Goal: Task Accomplishment & Management: Manage account settings

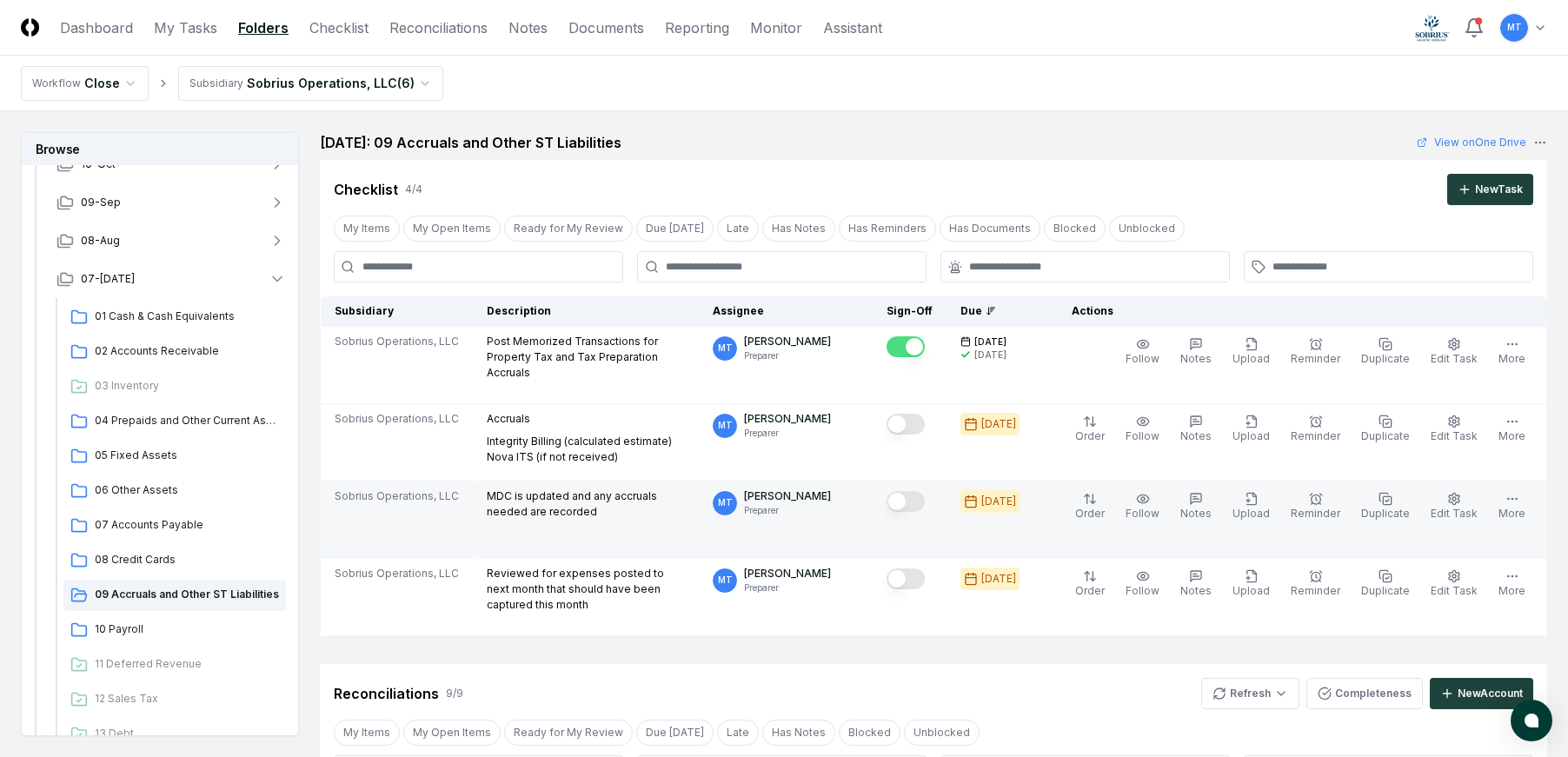
scroll to position [521, 0]
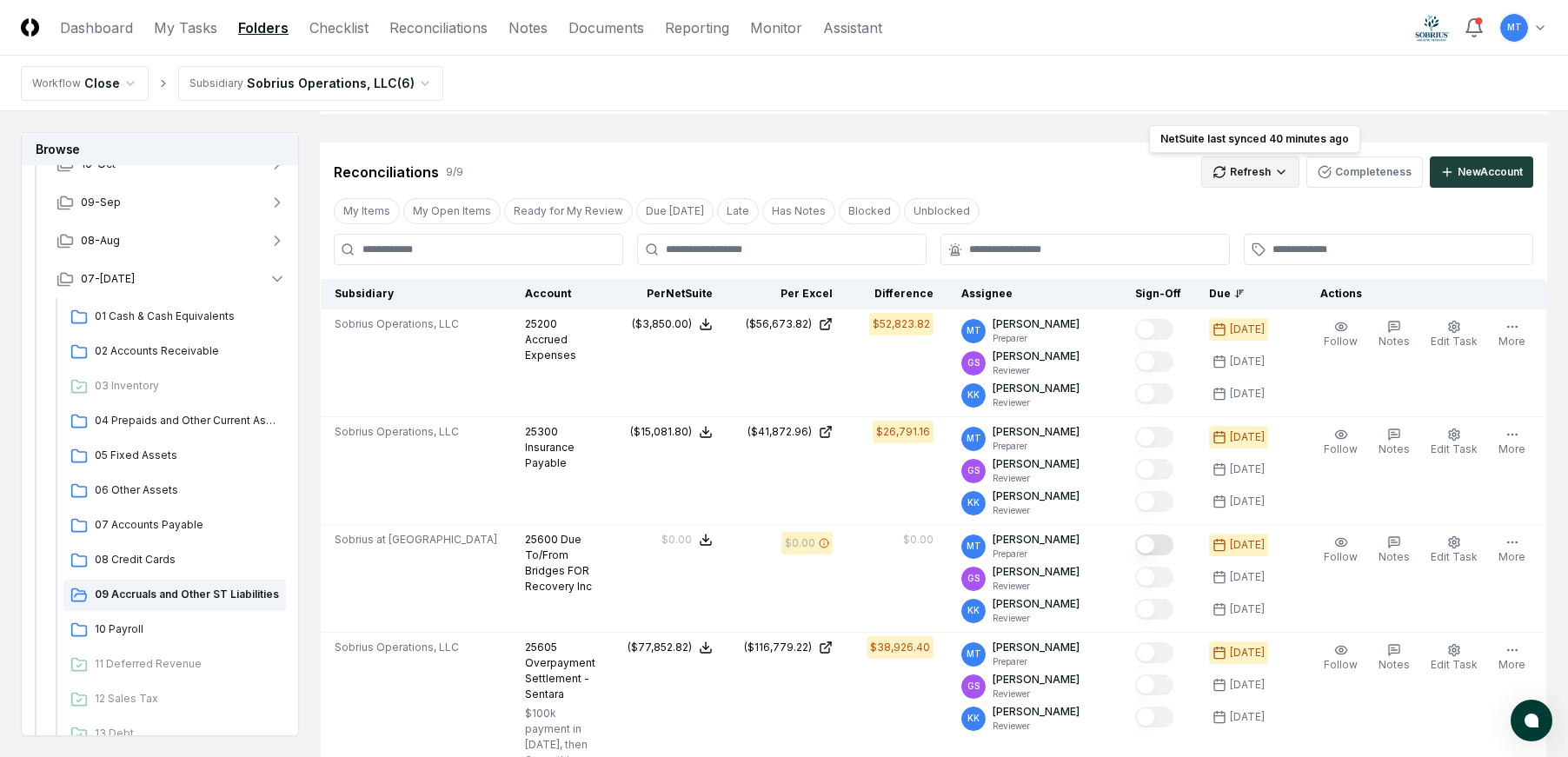
click at [1241, 171] on html "CloseCore Dashboard My Tasks Folders Checklist Reconciliations Notes Documents …" at bounding box center [784, 689] width 1568 height 2420
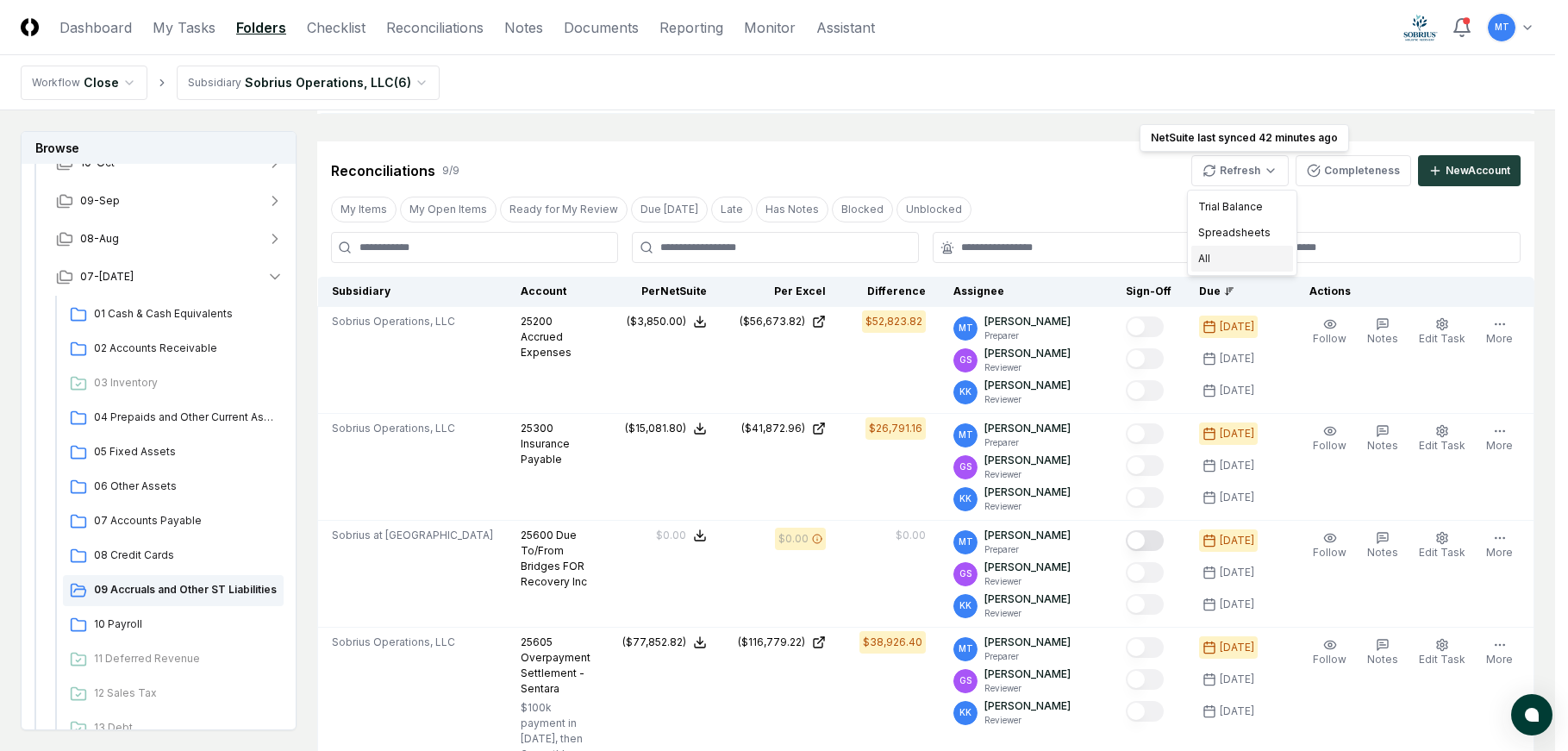
click at [1237, 256] on div "All" at bounding box center [1242, 258] width 102 height 26
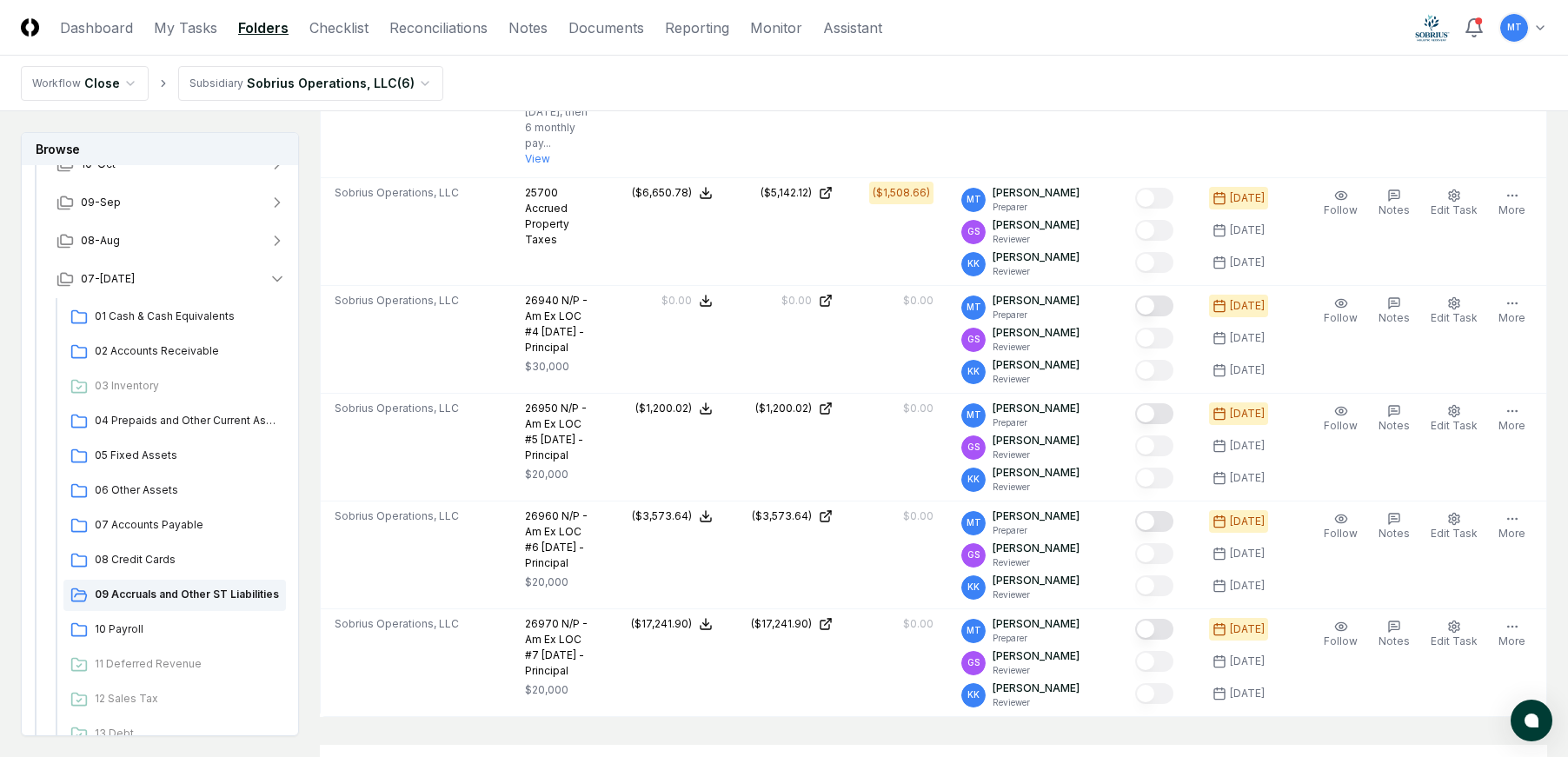
scroll to position [1303, 0]
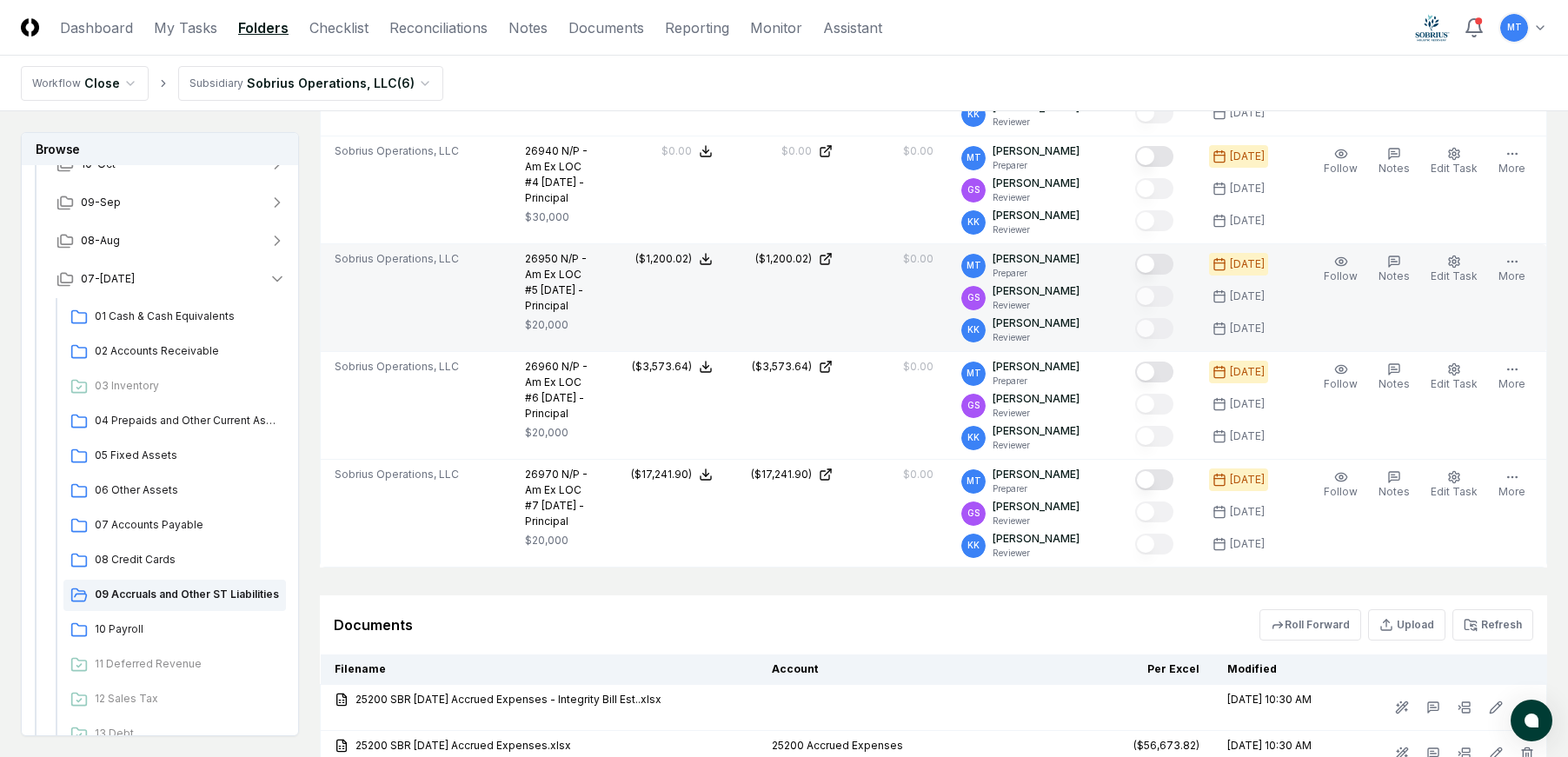
click at [1174, 263] on button "Mark complete" at bounding box center [1155, 264] width 38 height 21
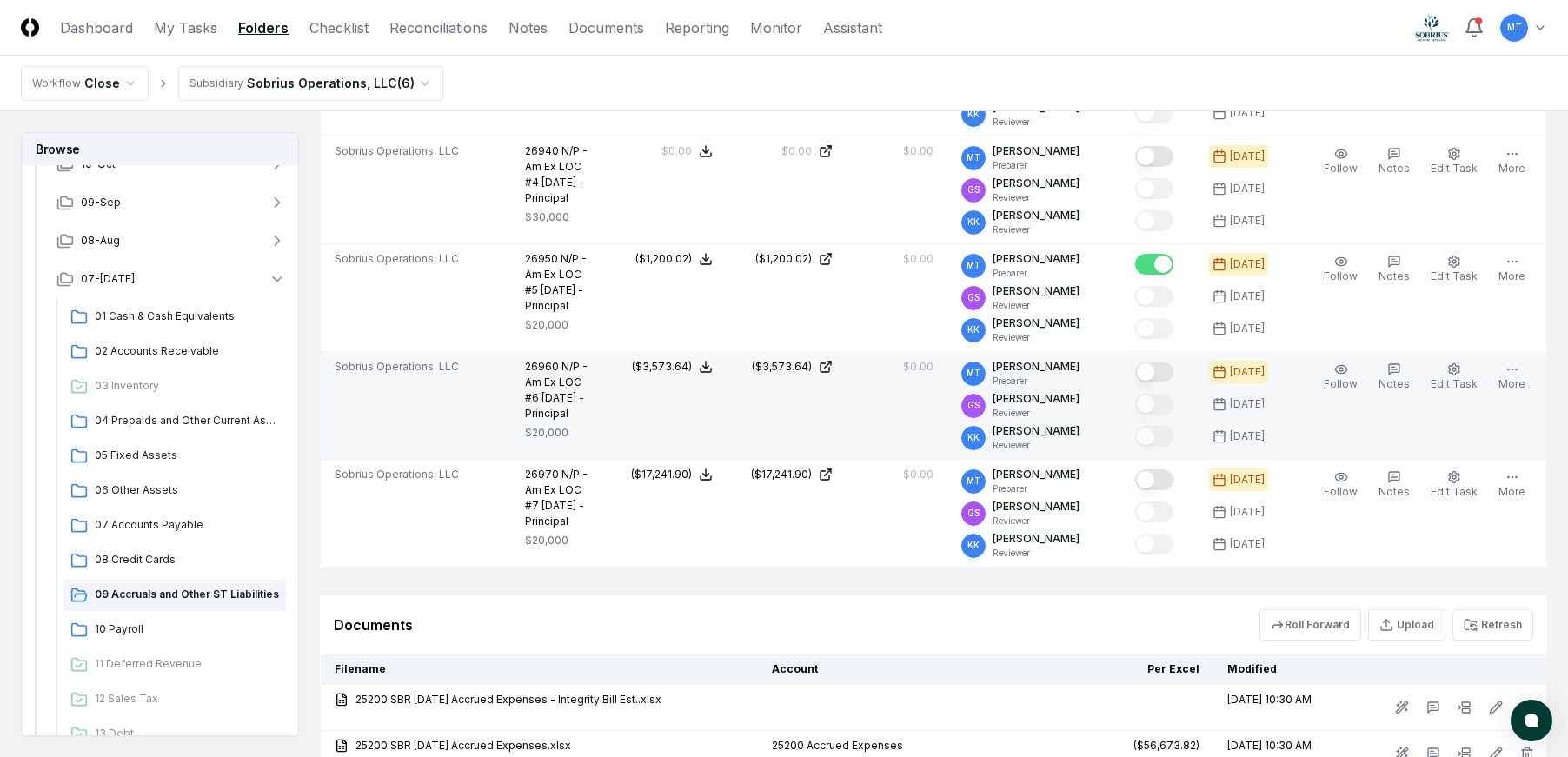
click at [1174, 381] on button "Mark complete" at bounding box center [1155, 372] width 38 height 21
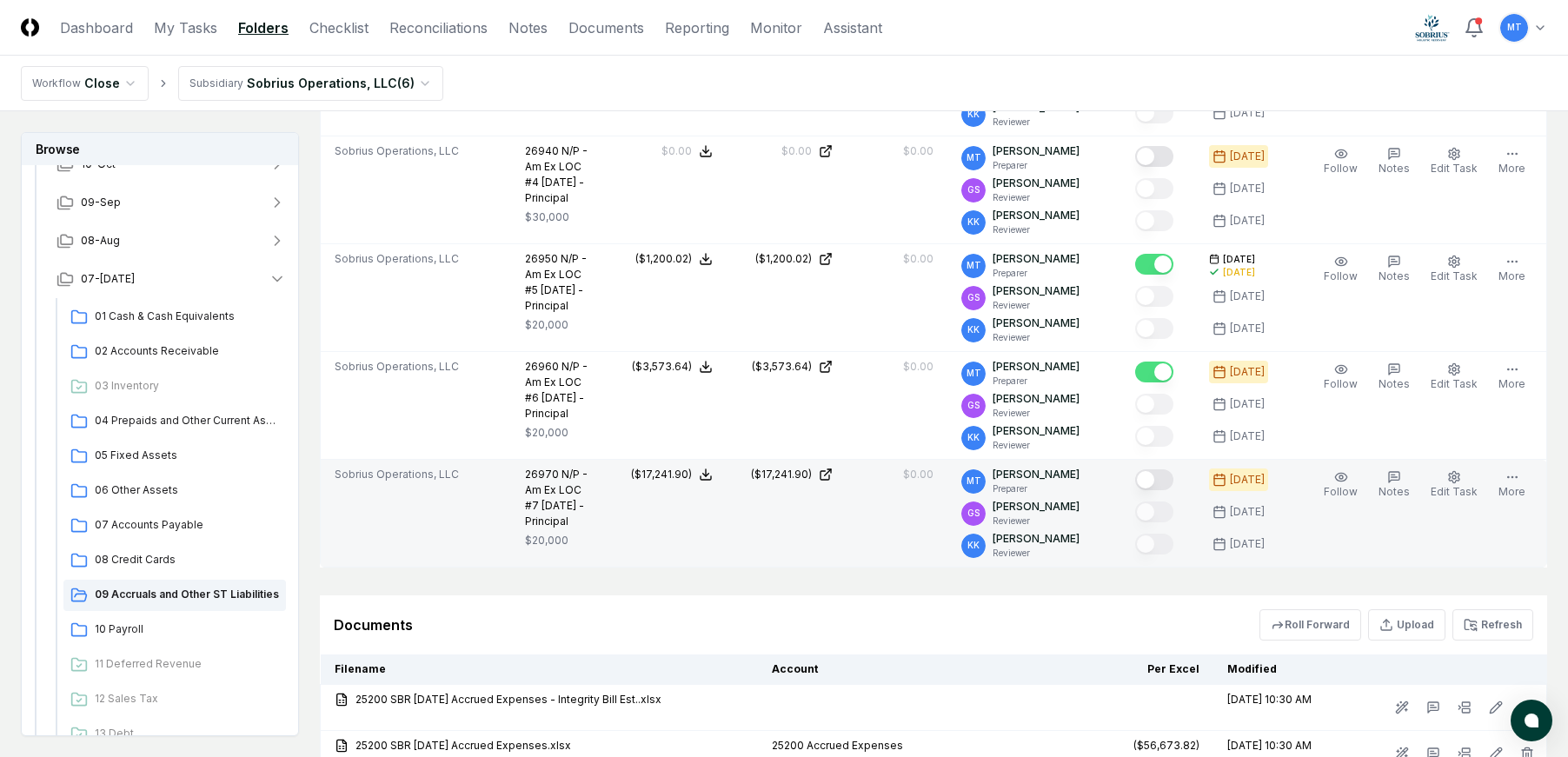
click at [1174, 490] on button "Mark complete" at bounding box center [1155, 479] width 38 height 21
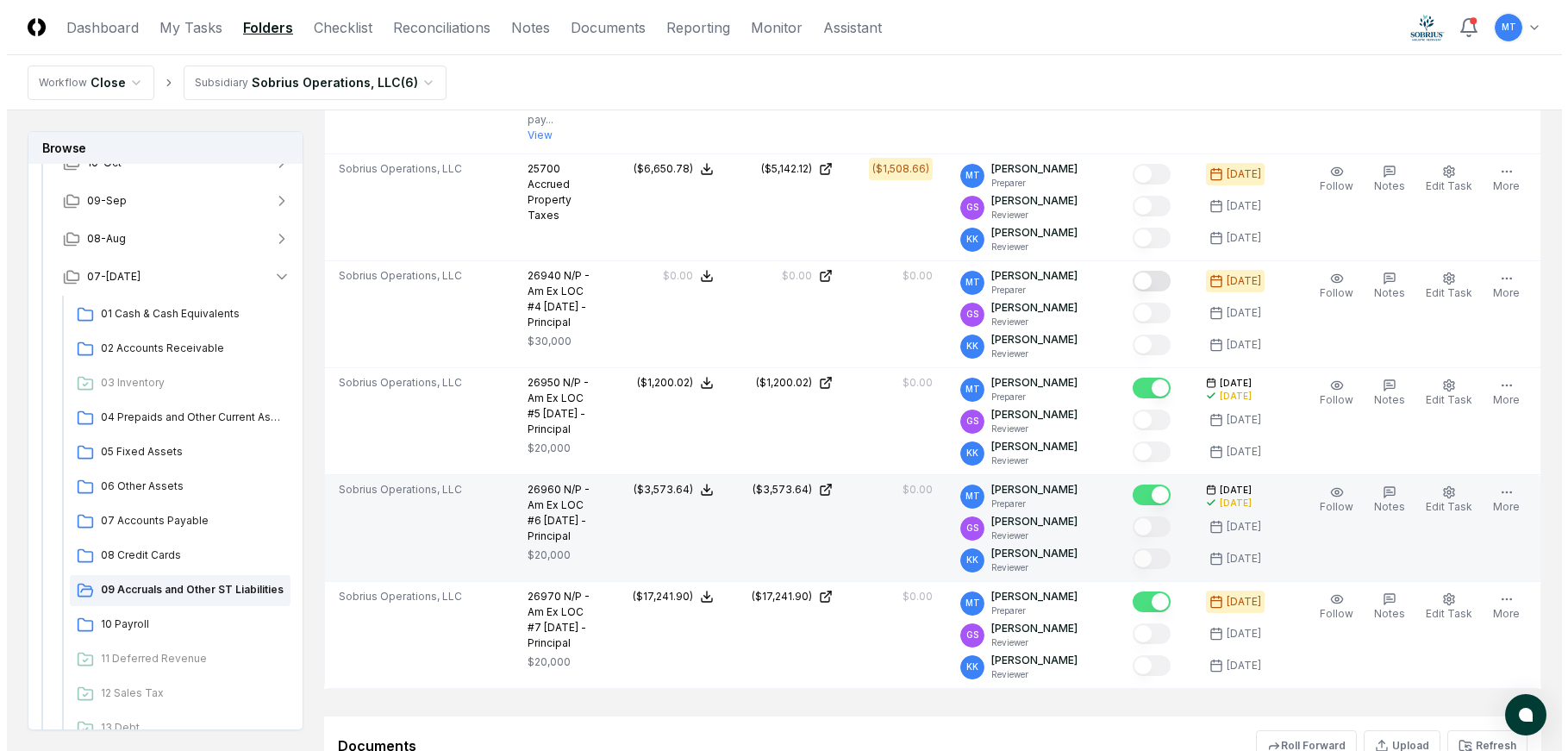
scroll to position [1121, 0]
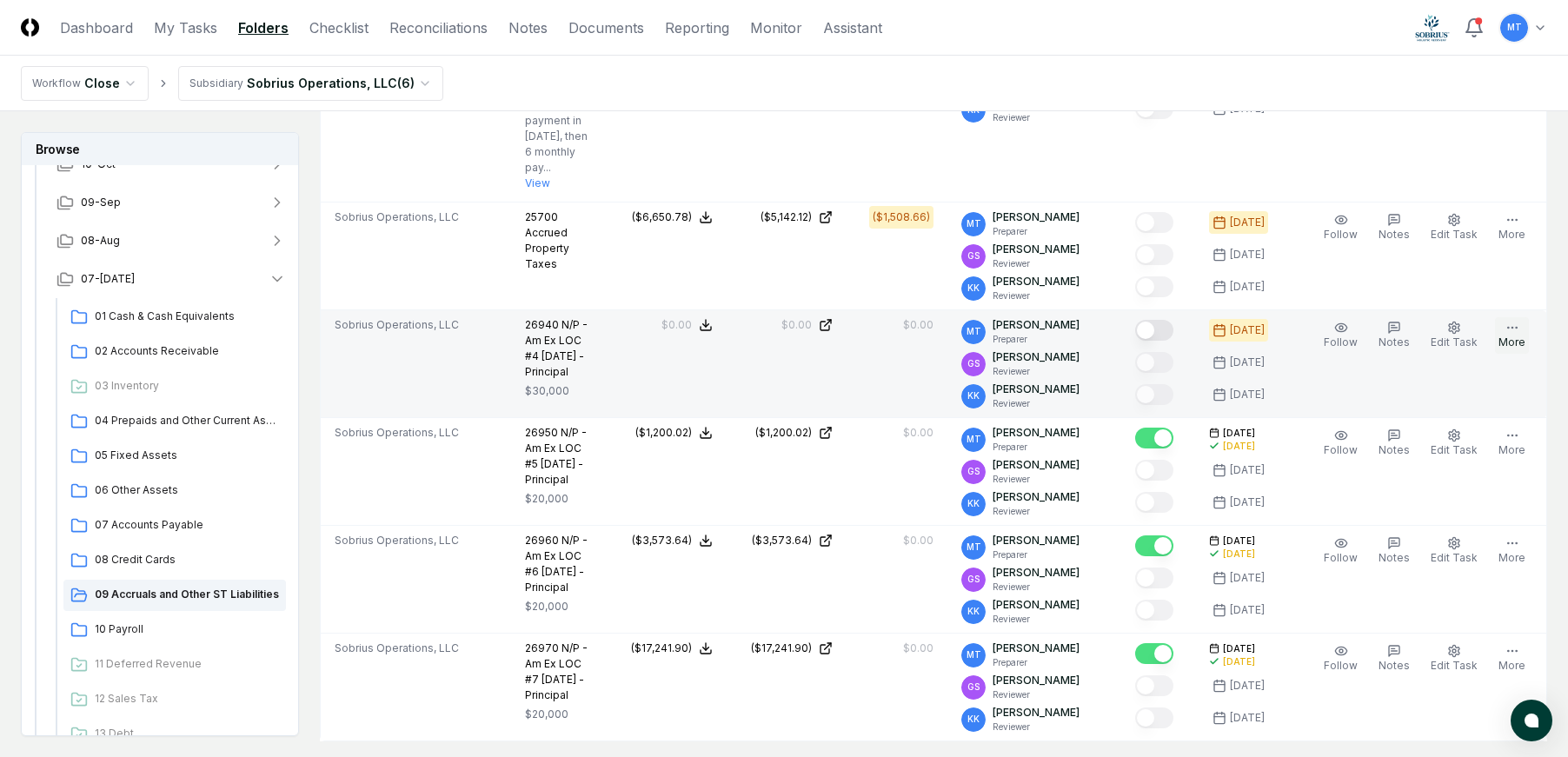
click at [1513, 333] on icon "button" at bounding box center [1512, 327] width 14 height 14
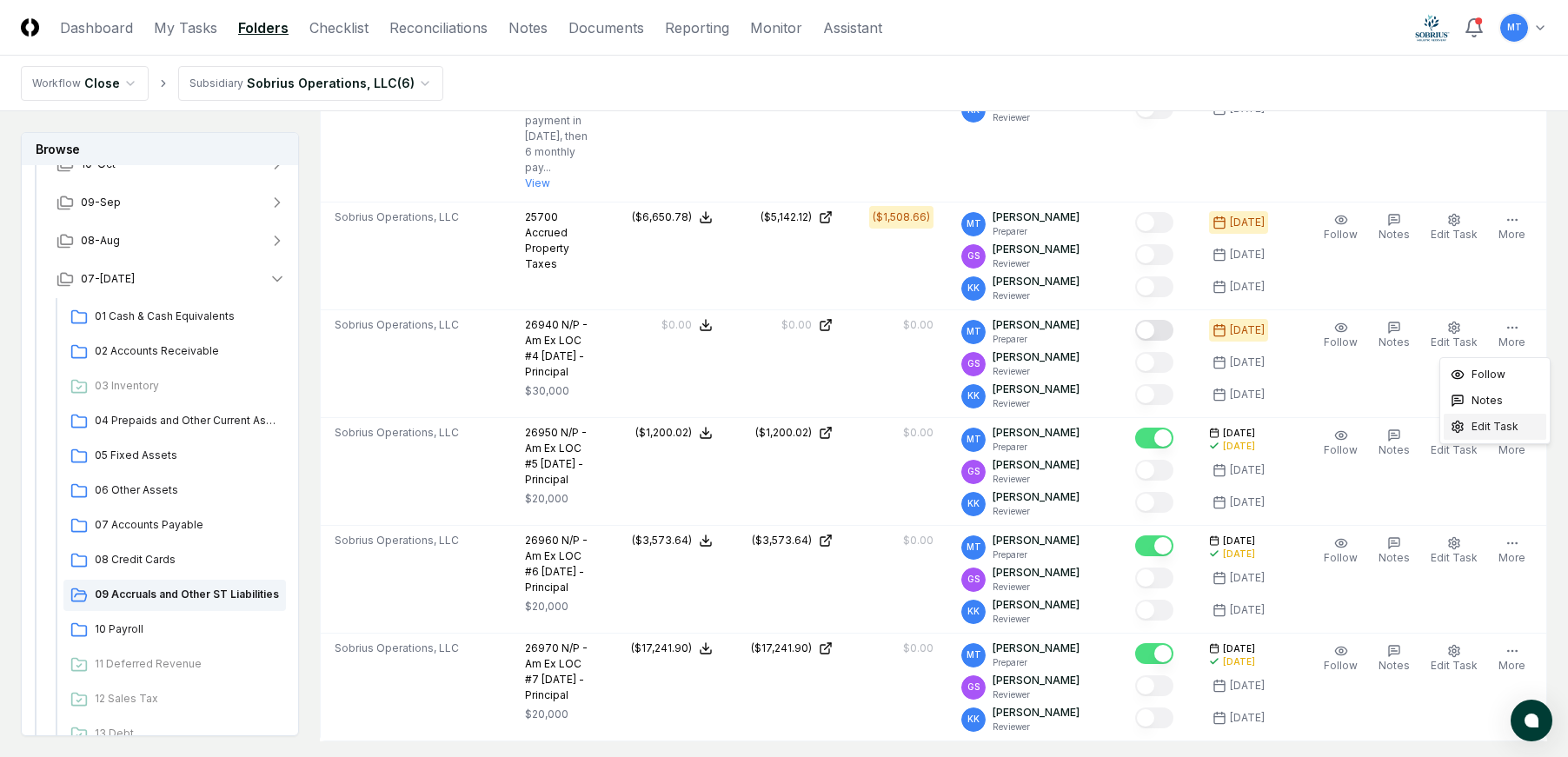
click at [1505, 430] on span "Edit Task" at bounding box center [1495, 426] width 47 height 15
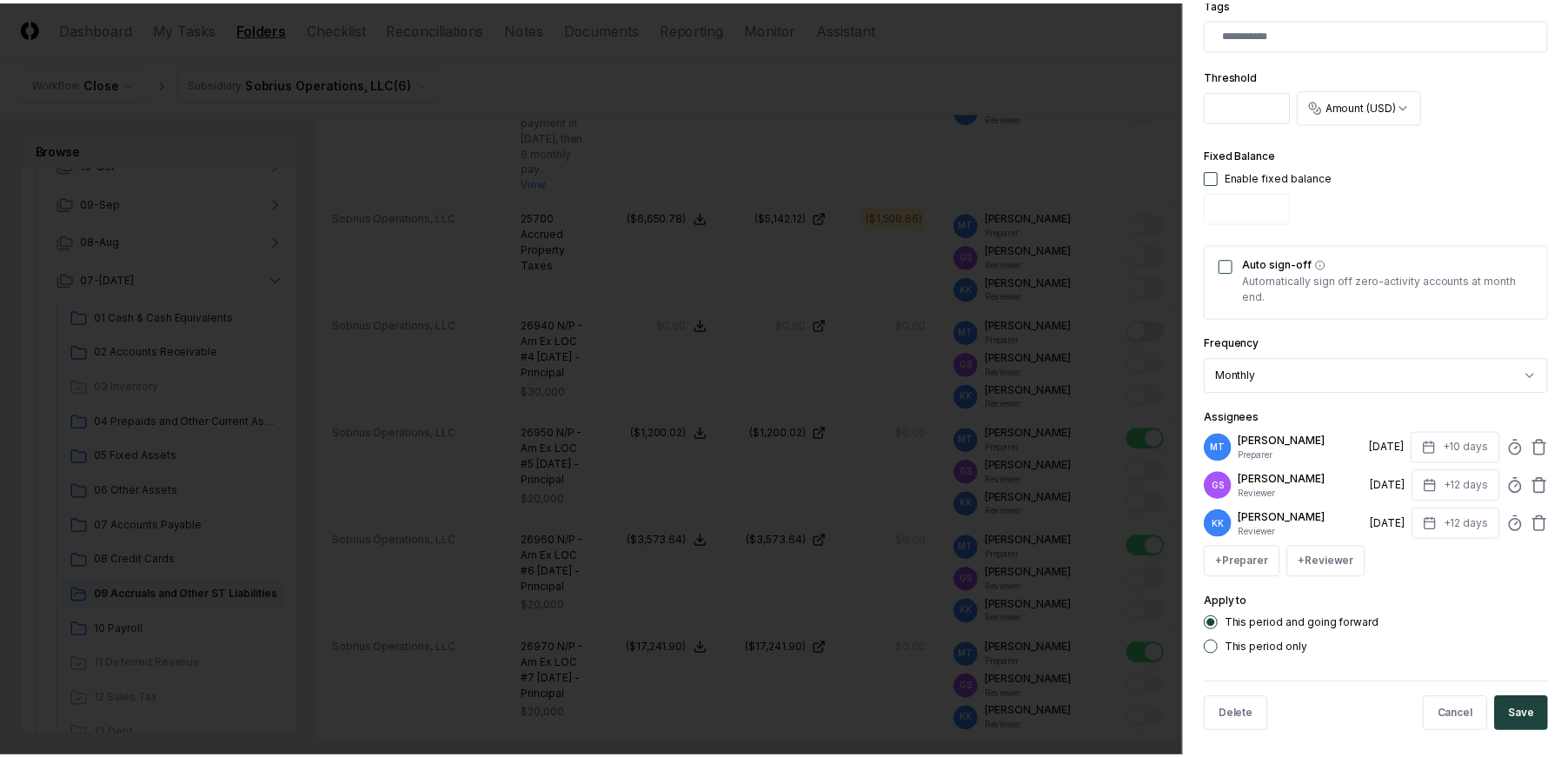
scroll to position [568, 0]
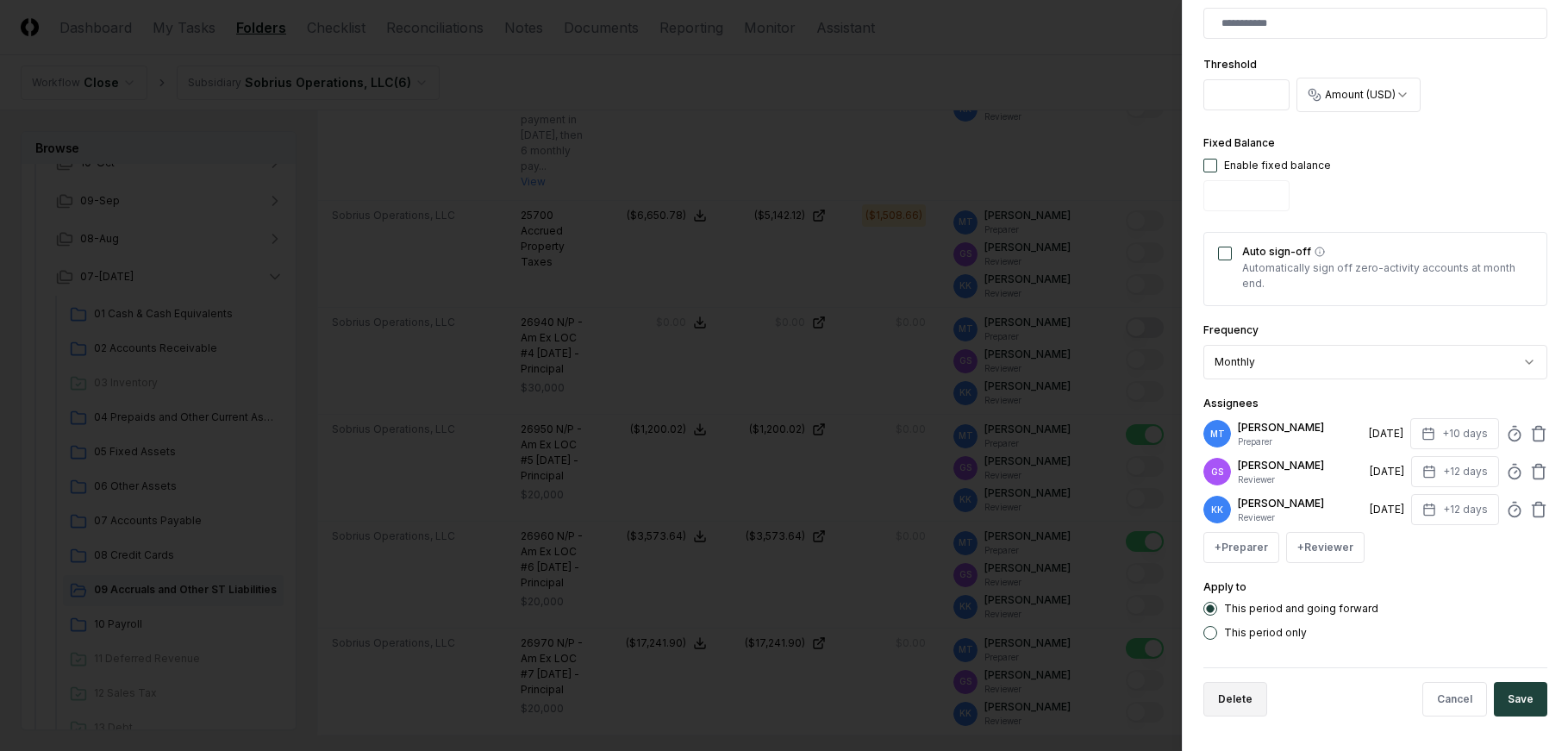
click at [1235, 693] on button "Delete" at bounding box center [1234, 698] width 63 height 35
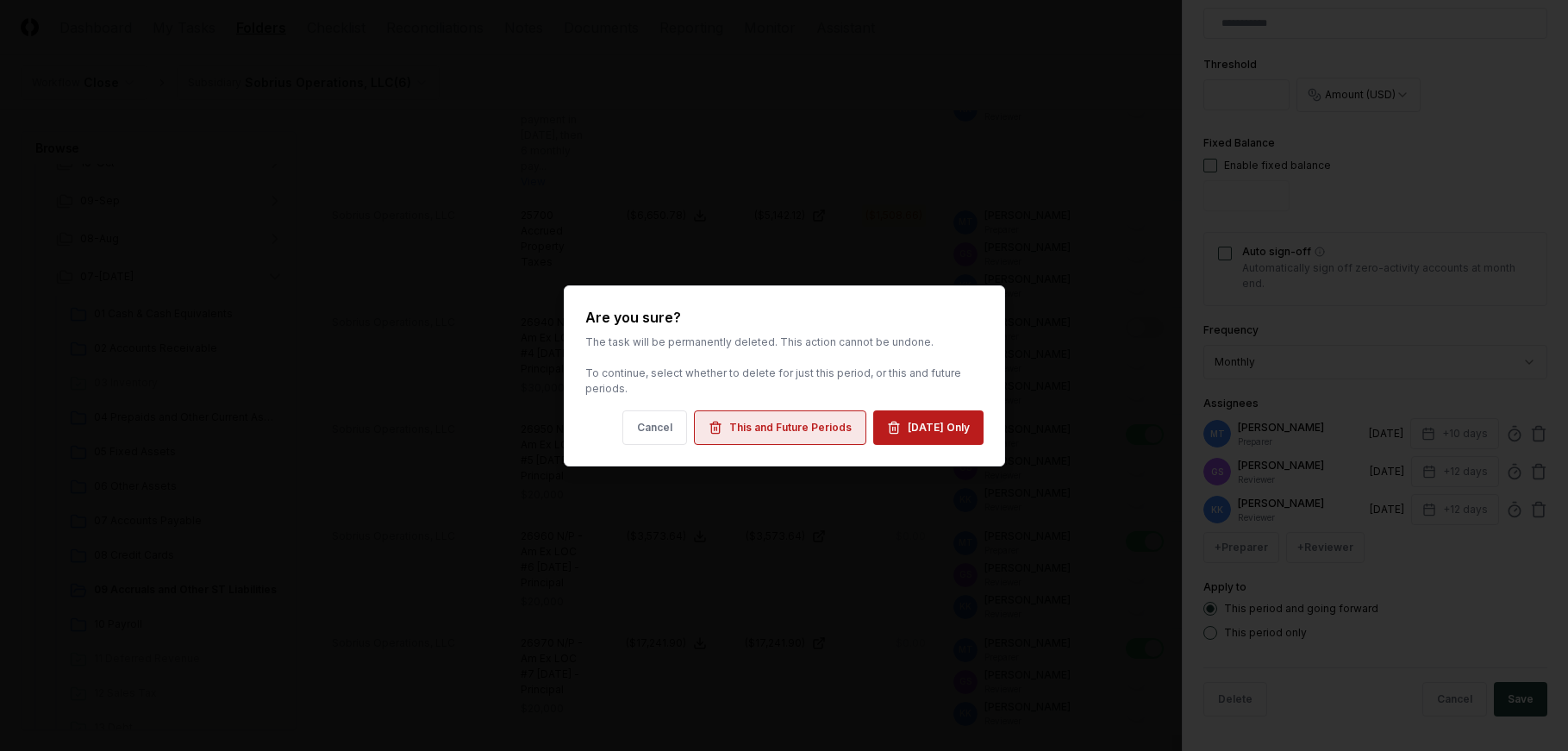
click at [736, 430] on div "This and Future Periods" at bounding box center [790, 427] width 122 height 15
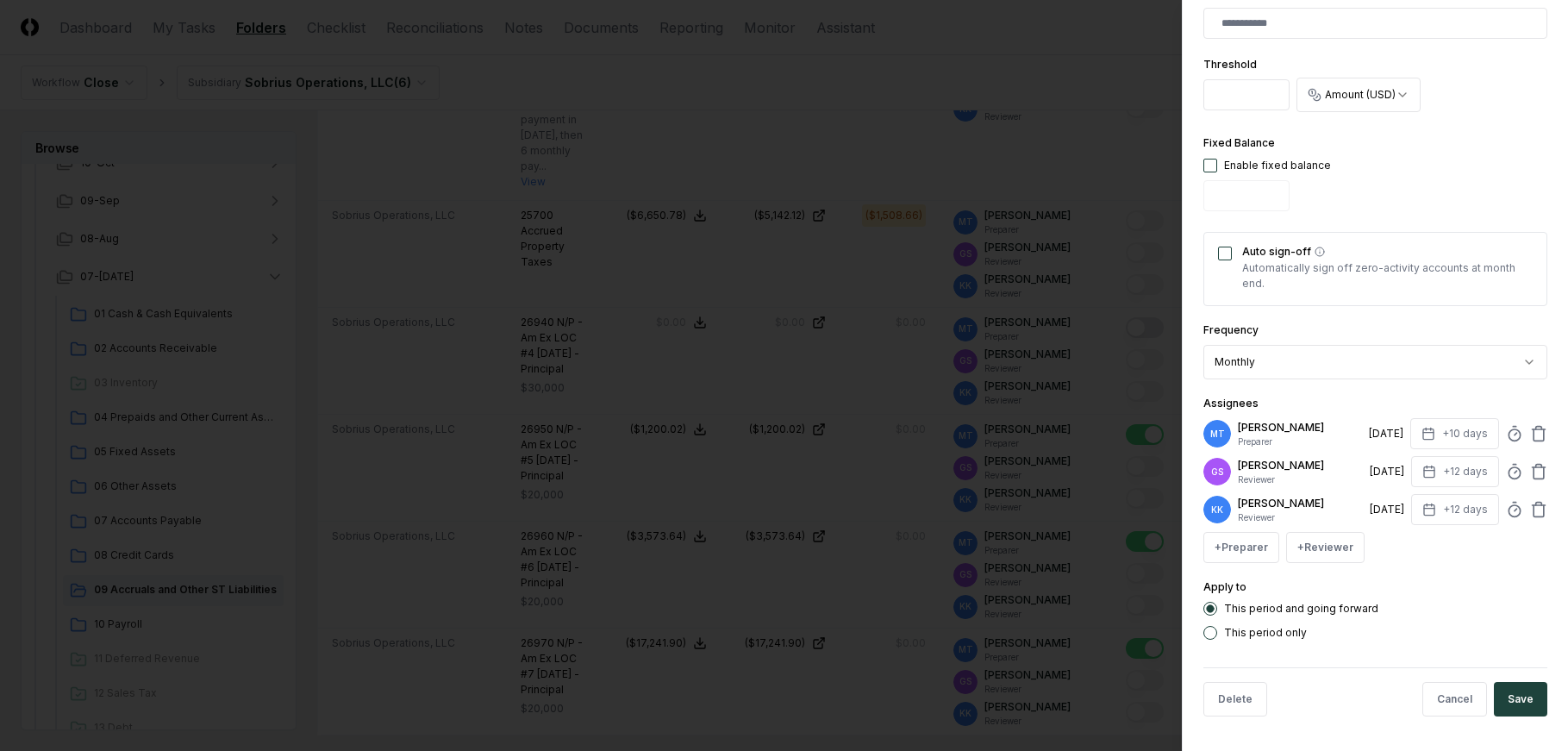
type textarea "*"
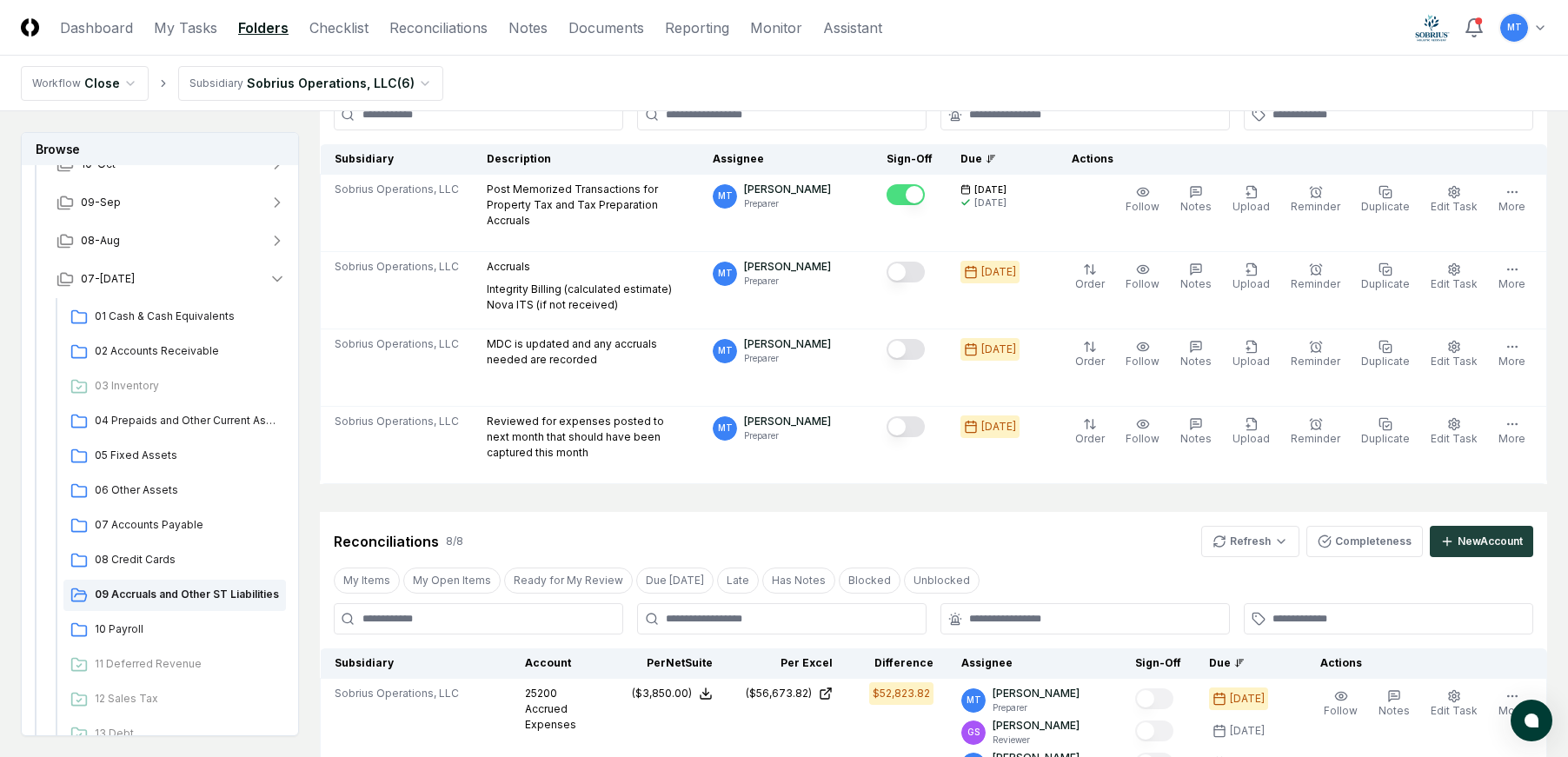
scroll to position [0, 0]
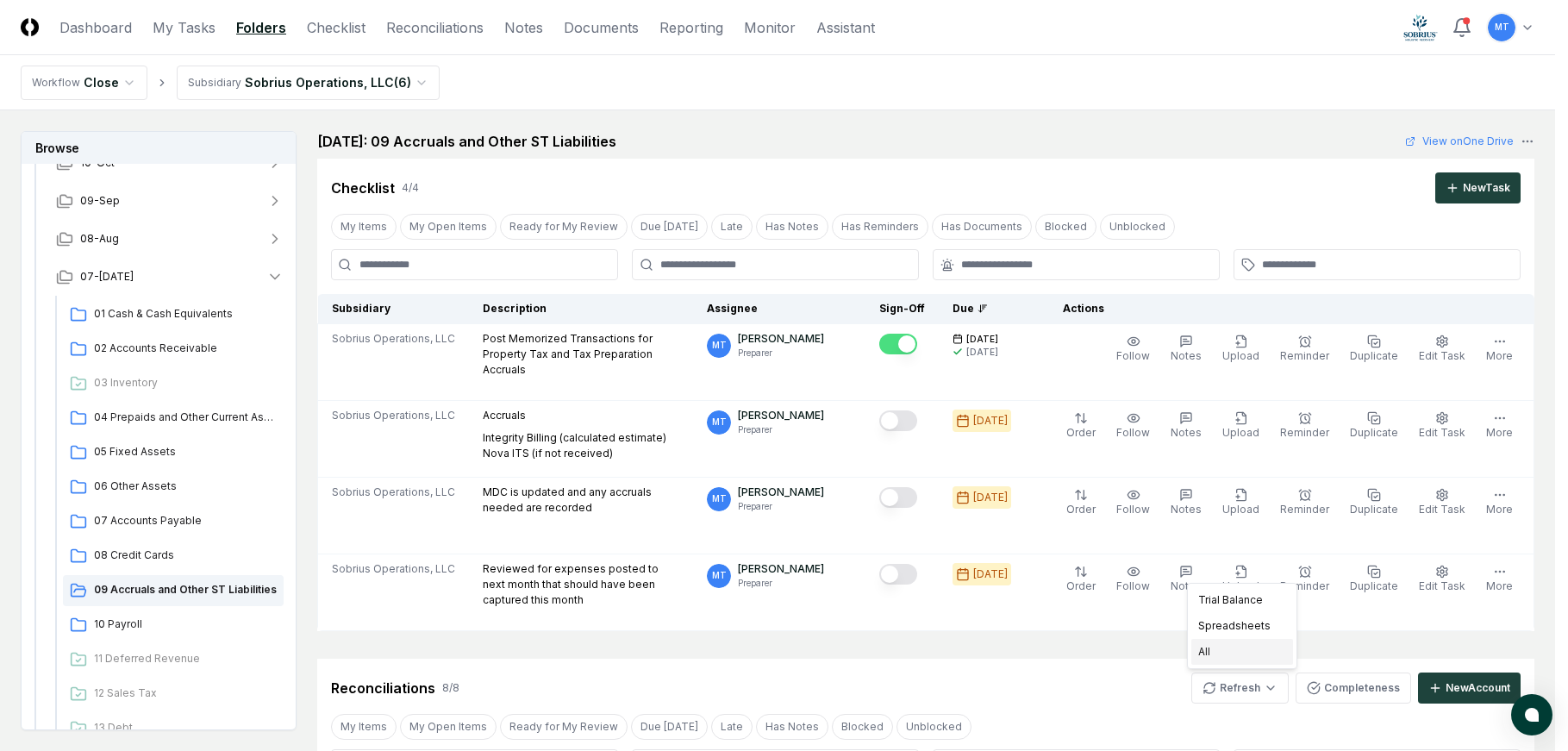
click at [1229, 655] on div "All" at bounding box center [1242, 651] width 102 height 26
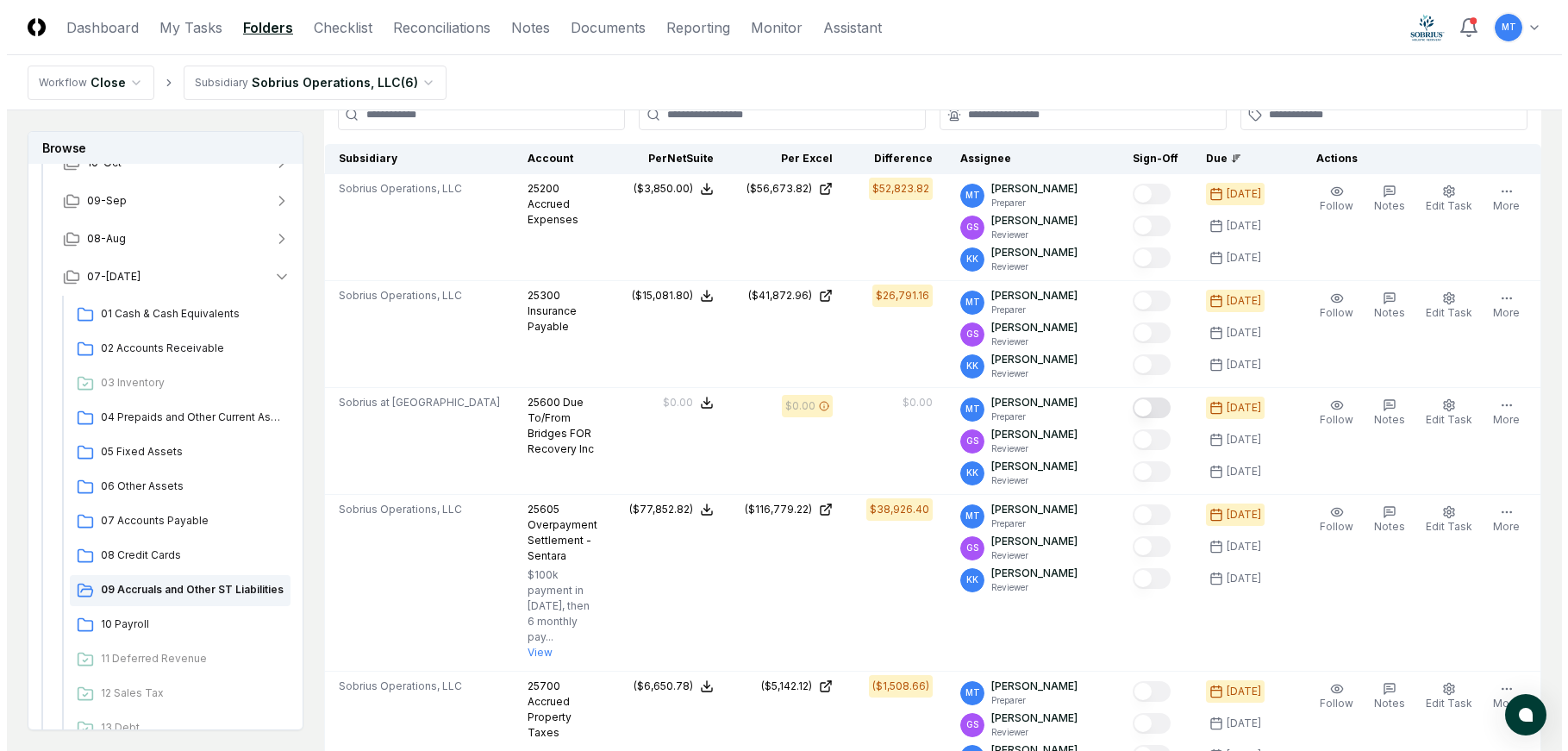
scroll to position [689, 0]
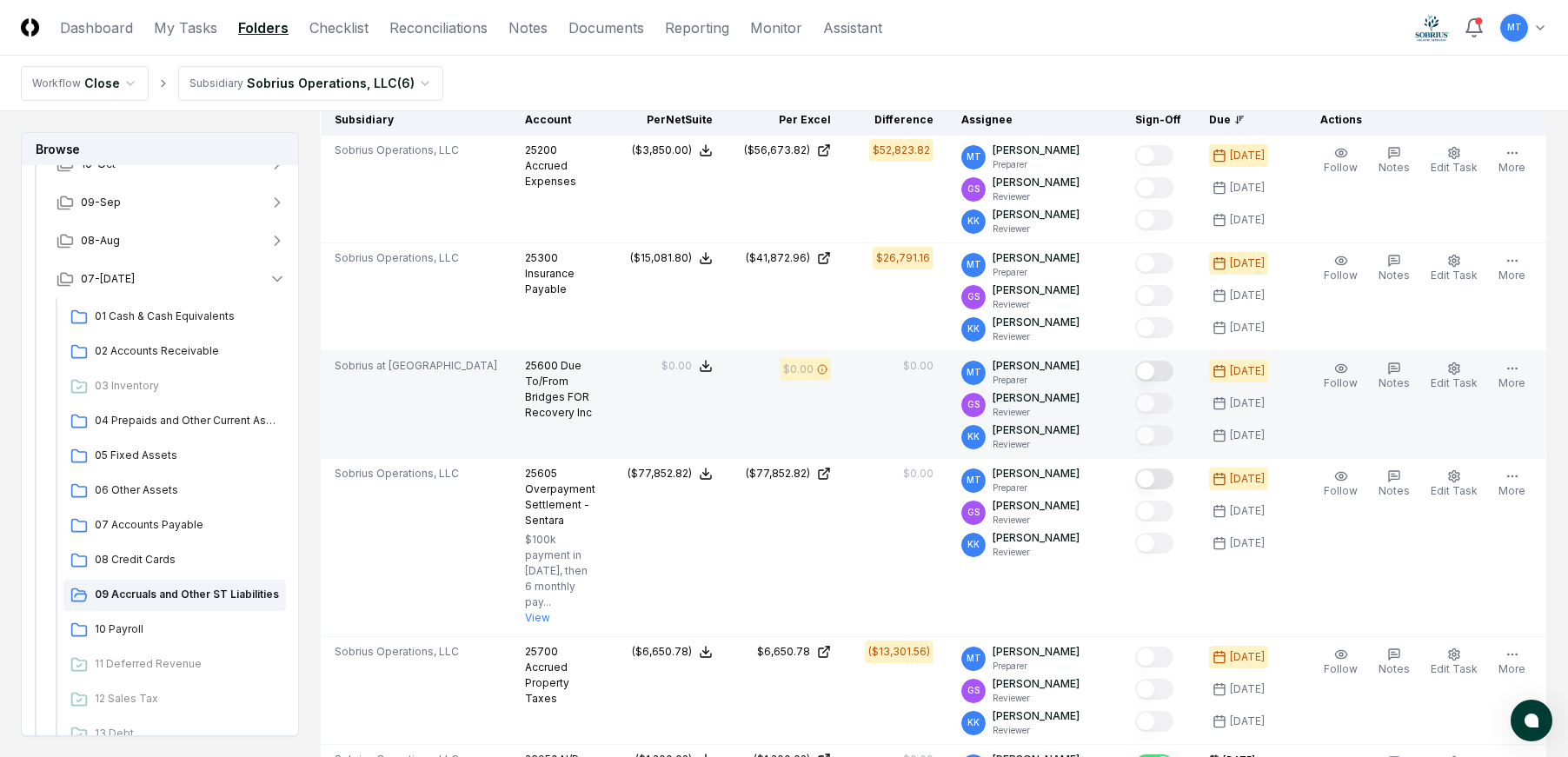
click at [1174, 369] on button "Mark complete" at bounding box center [1155, 371] width 38 height 21
click at [1498, 371] on button "More" at bounding box center [1512, 376] width 34 height 37
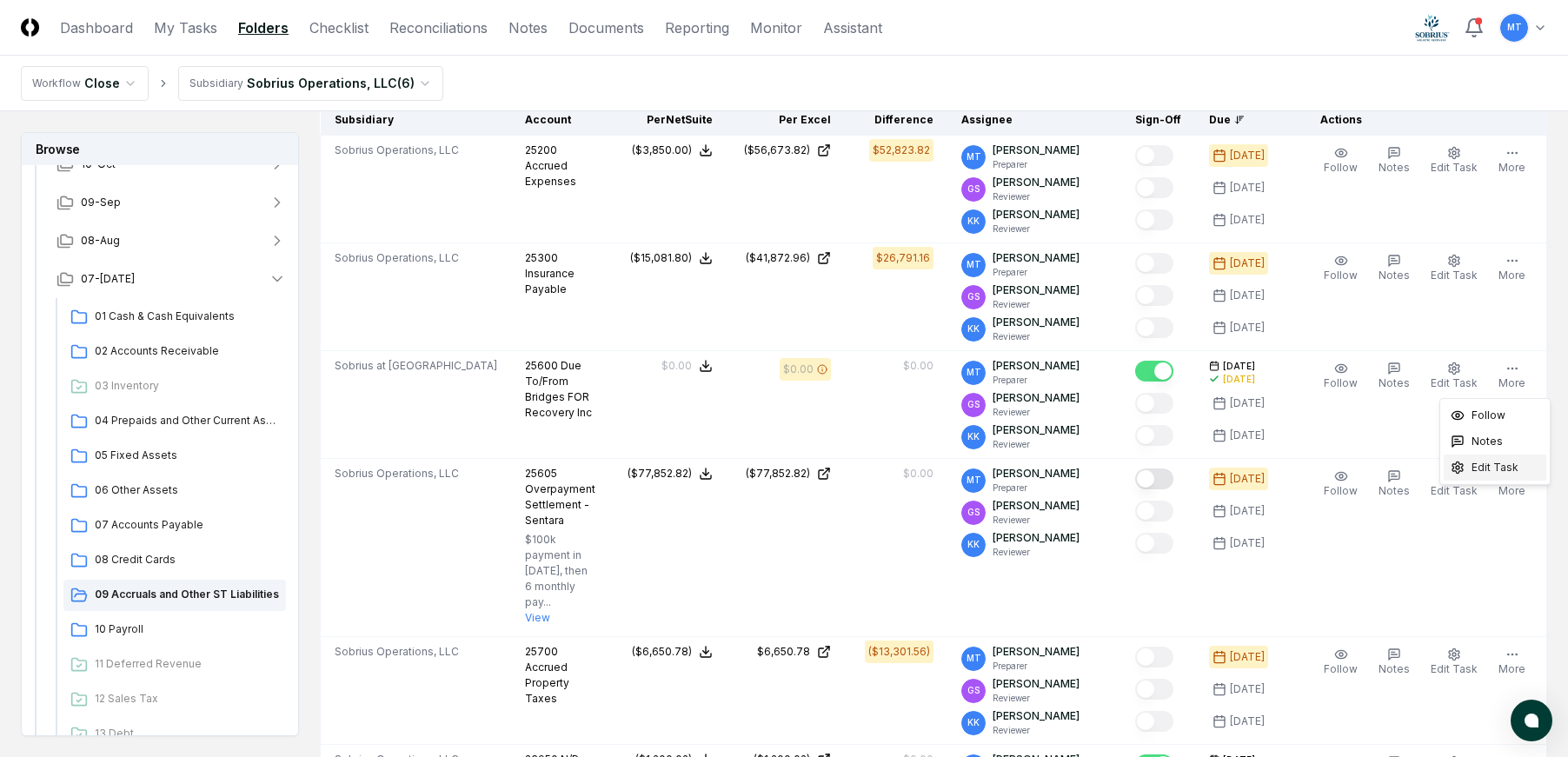
click at [1491, 474] on span "Edit Task" at bounding box center [1495, 467] width 47 height 15
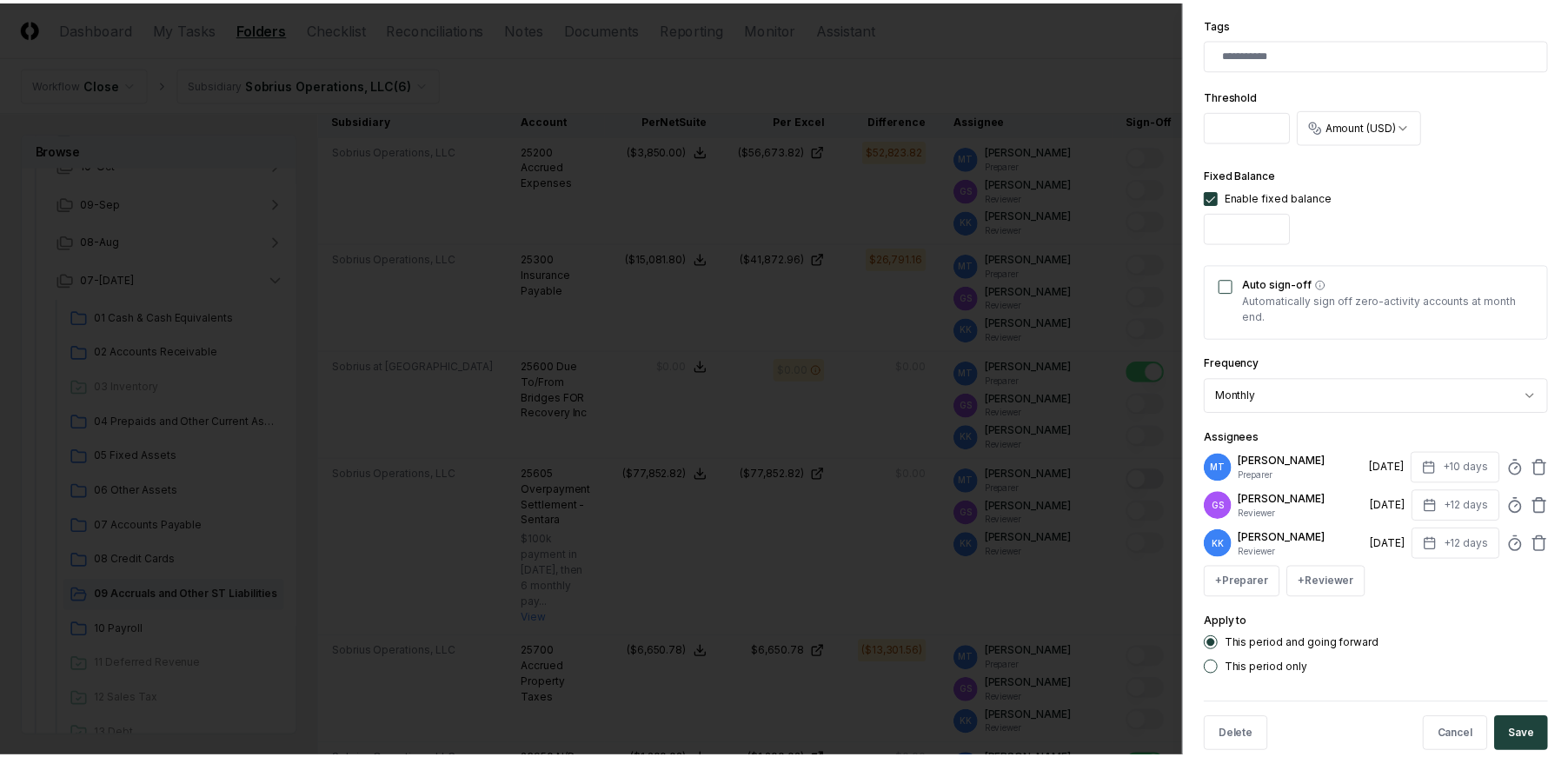
scroll to position [568, 0]
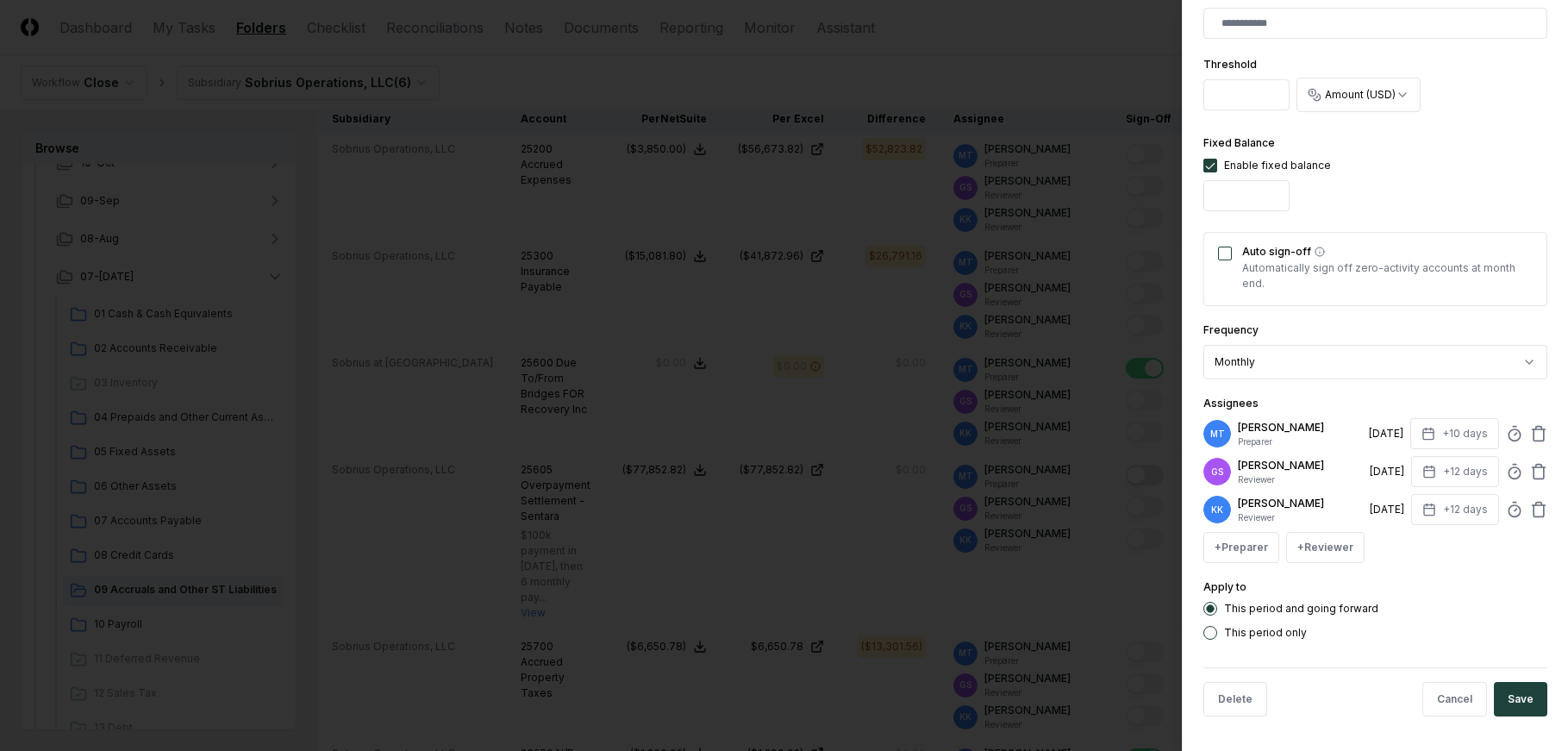
click at [1223, 254] on button "Auto sign-off" at bounding box center [1224, 253] width 13 height 13
click at [1502, 696] on button "Save" at bounding box center [1521, 698] width 54 height 35
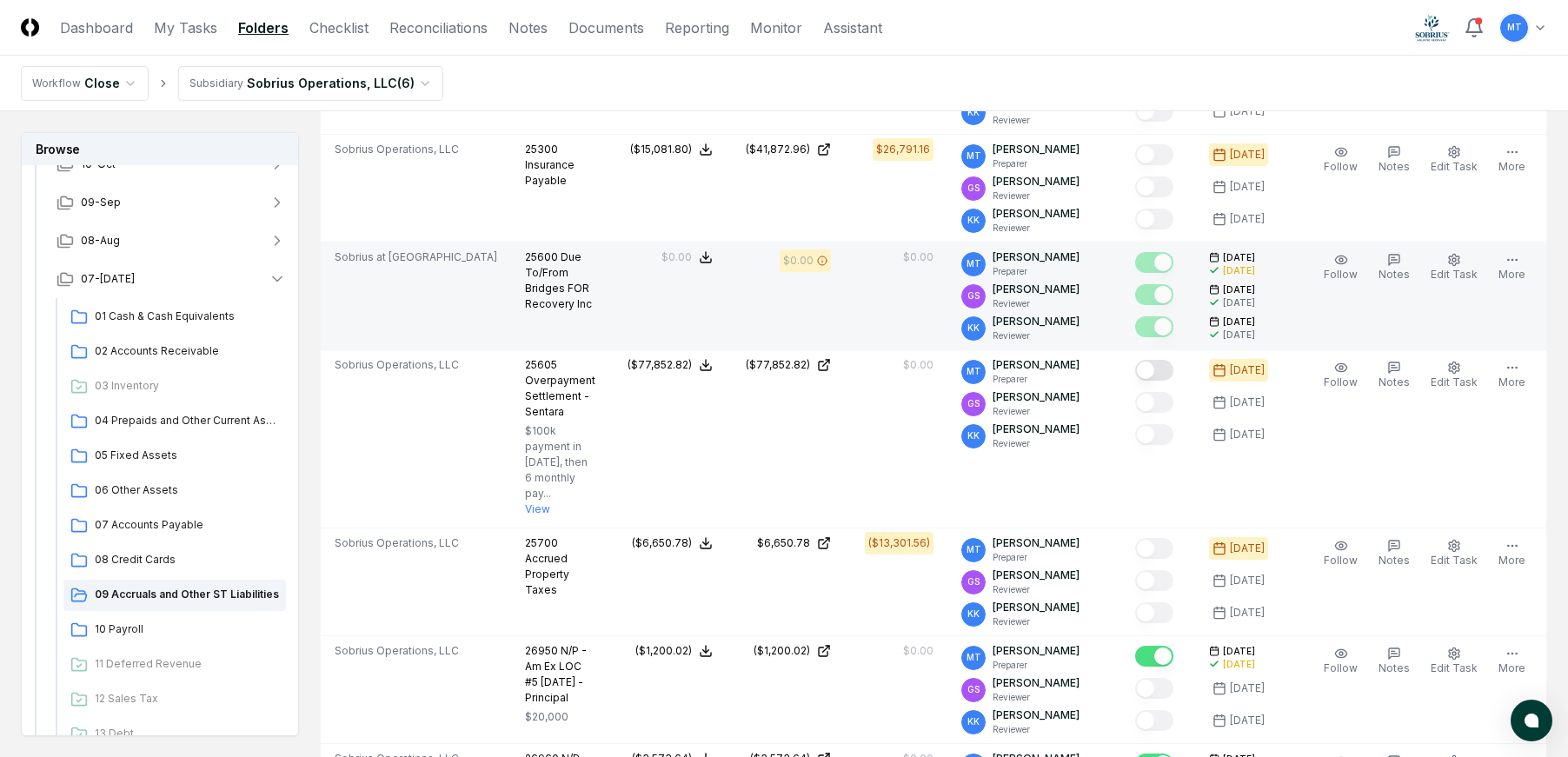
scroll to position [869, 0]
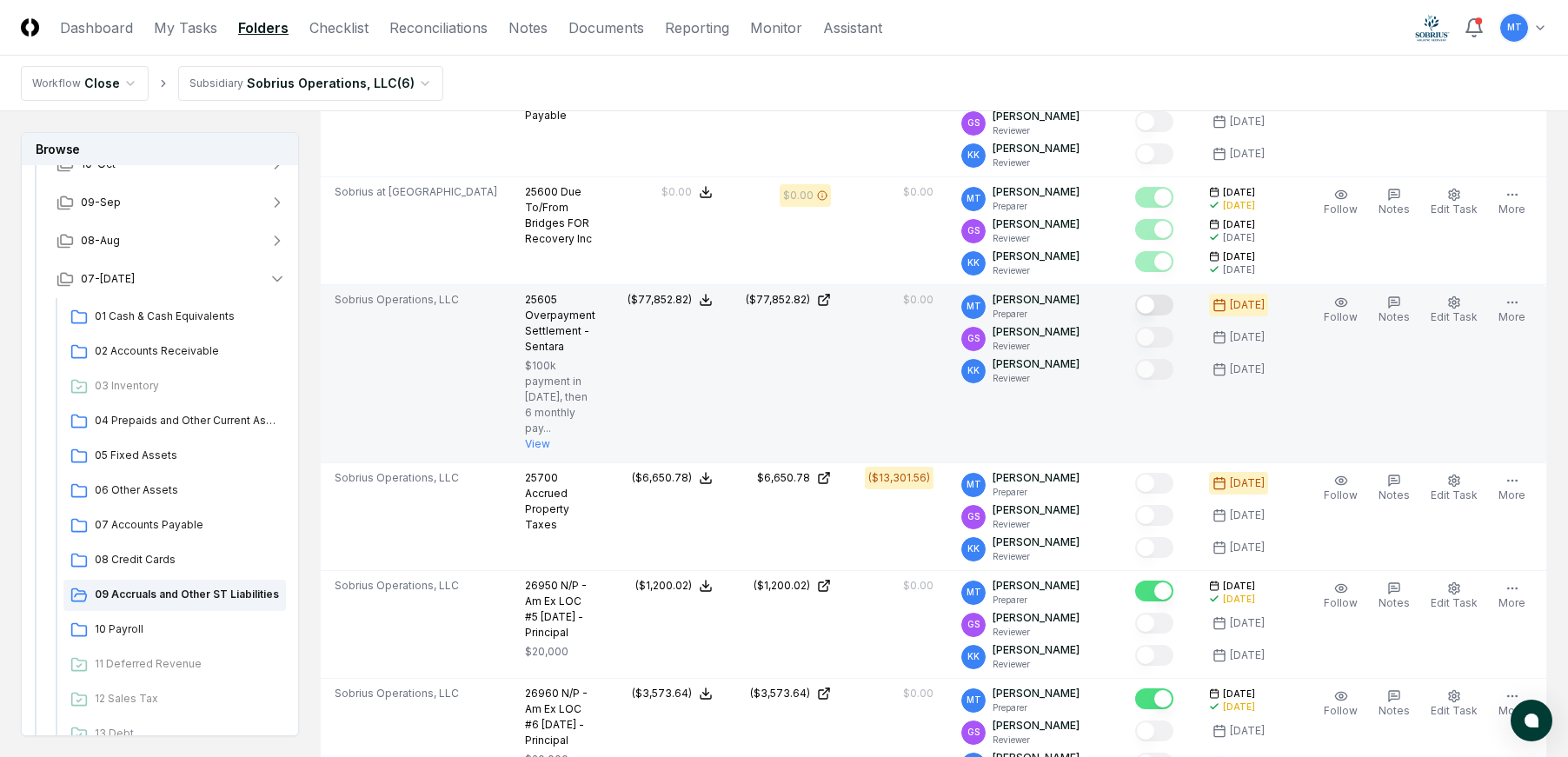
click at [1171, 302] on button "Mark complete" at bounding box center [1155, 304] width 38 height 21
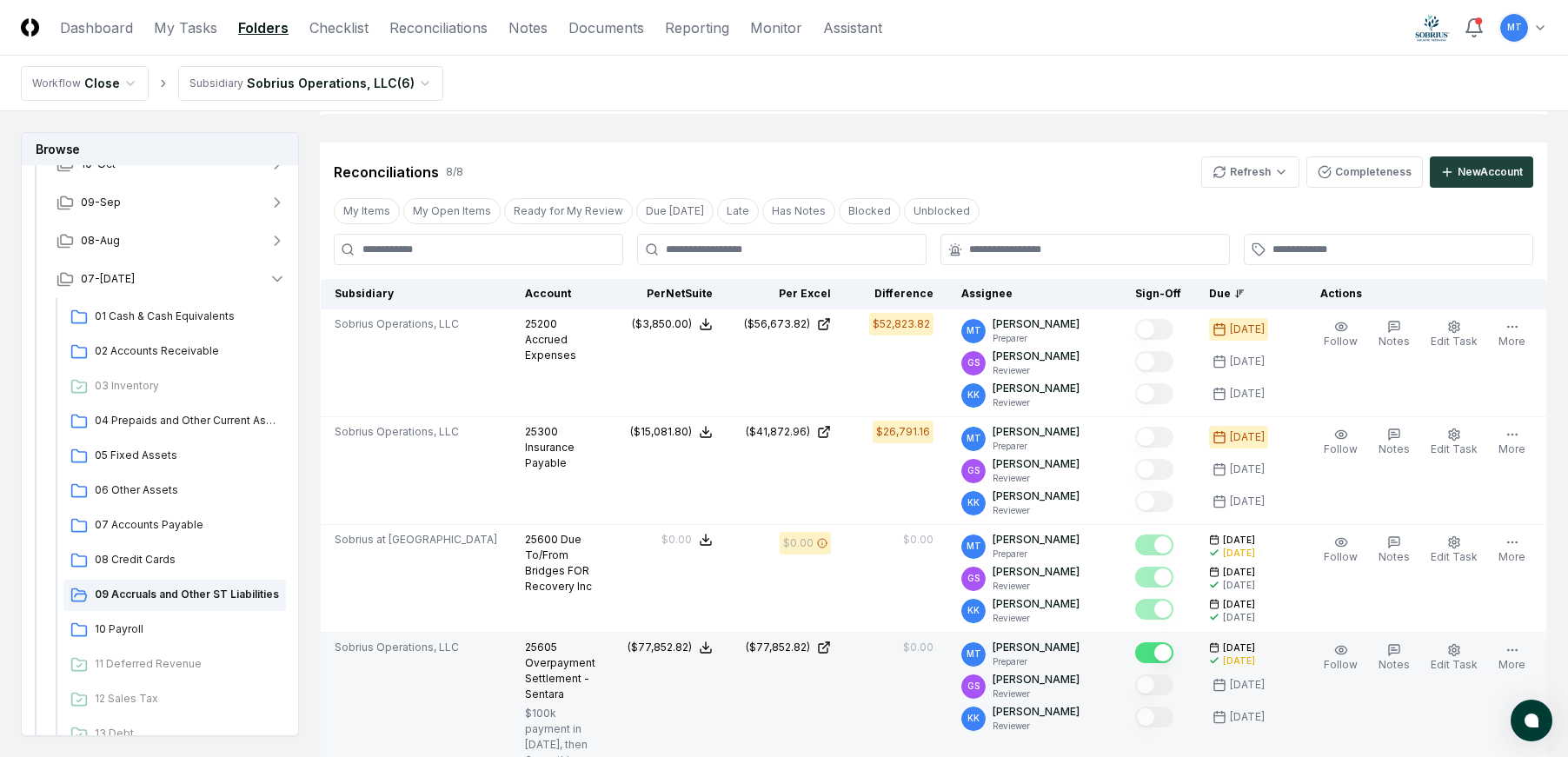
scroll to position [435, 0]
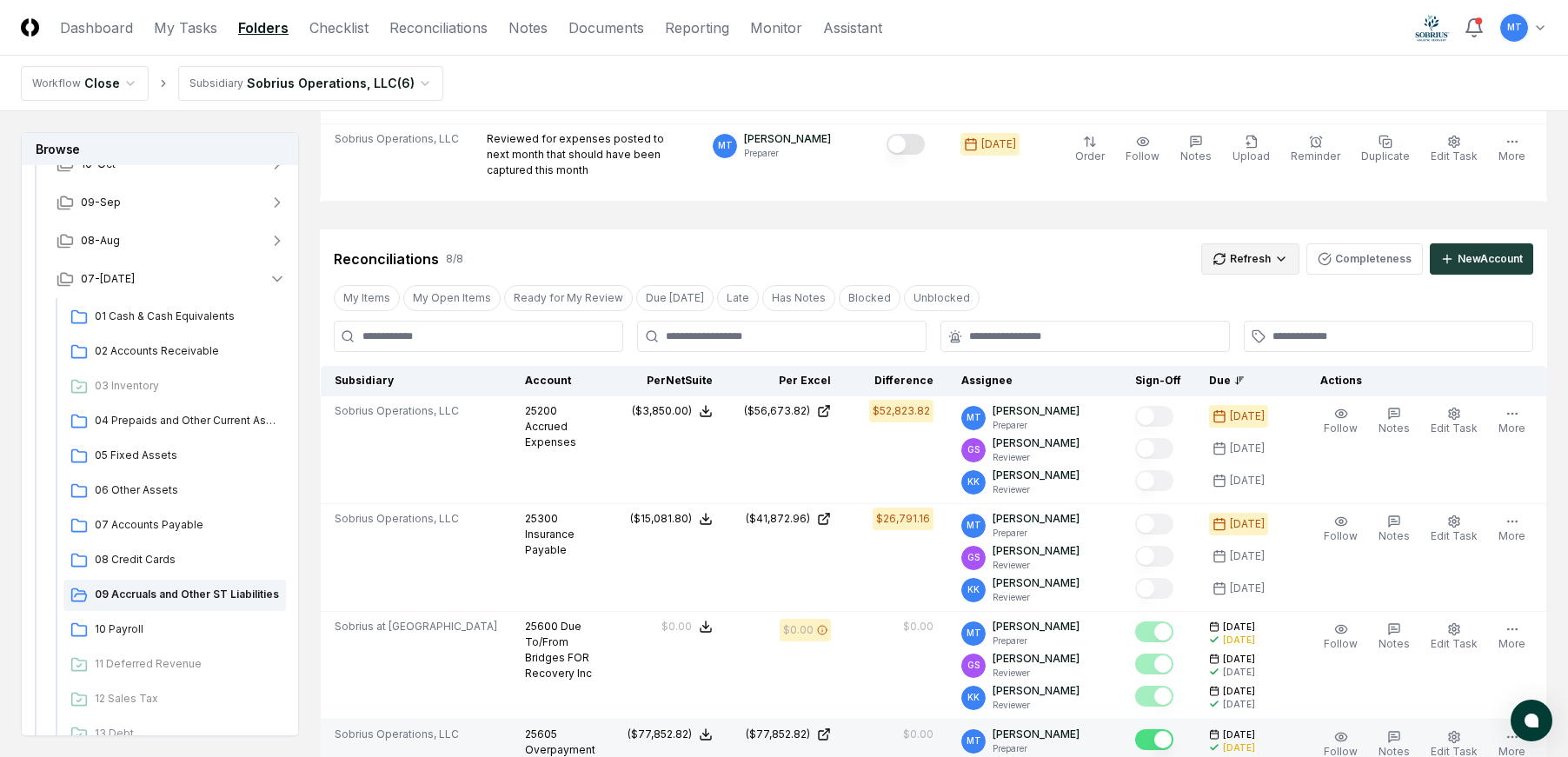
click at [1262, 260] on html "CloseCore Dashboard My Tasks Folders Checklist Reconciliations Notes Documents …" at bounding box center [784, 721] width 1568 height 2312
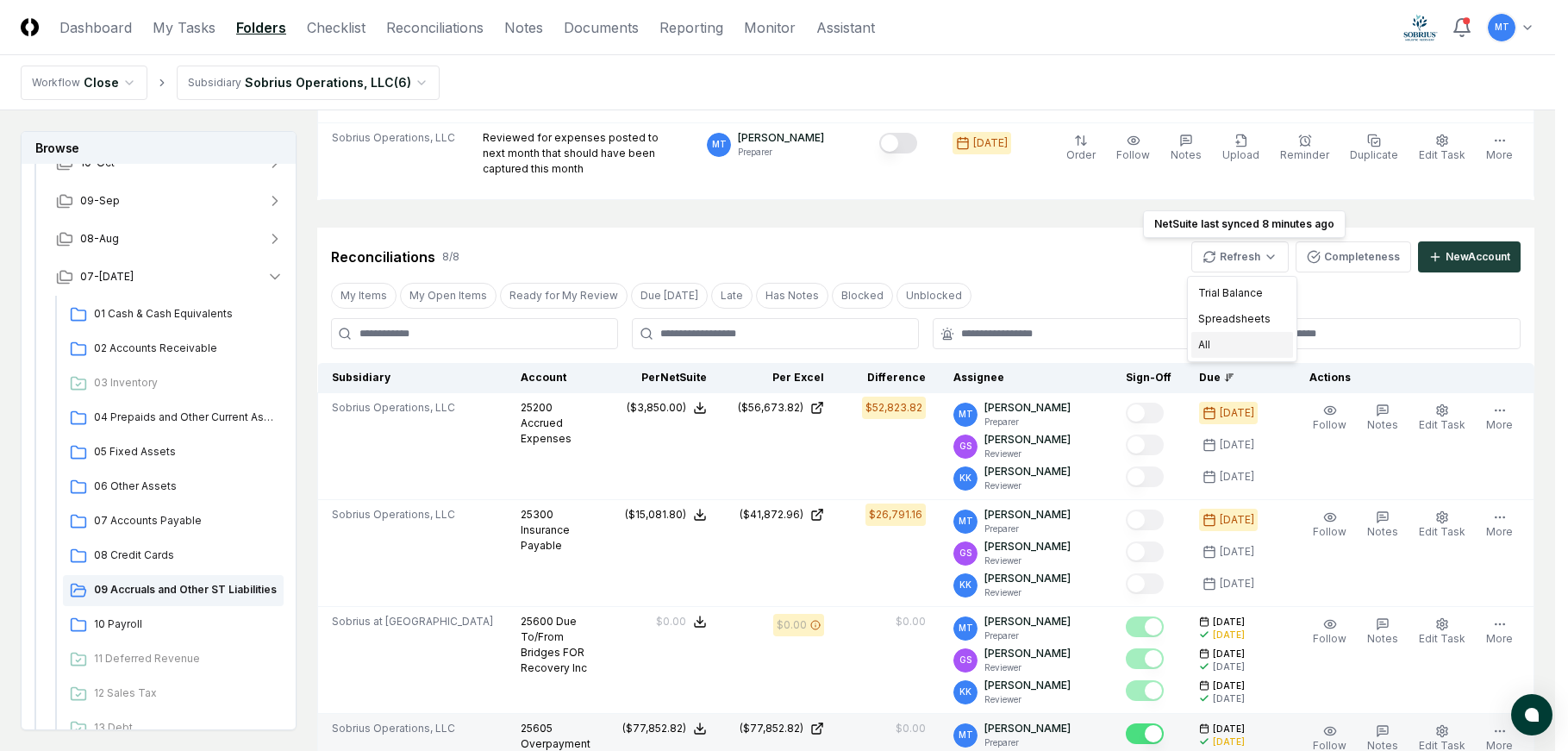
click at [1251, 342] on div "All" at bounding box center [1242, 345] width 102 height 26
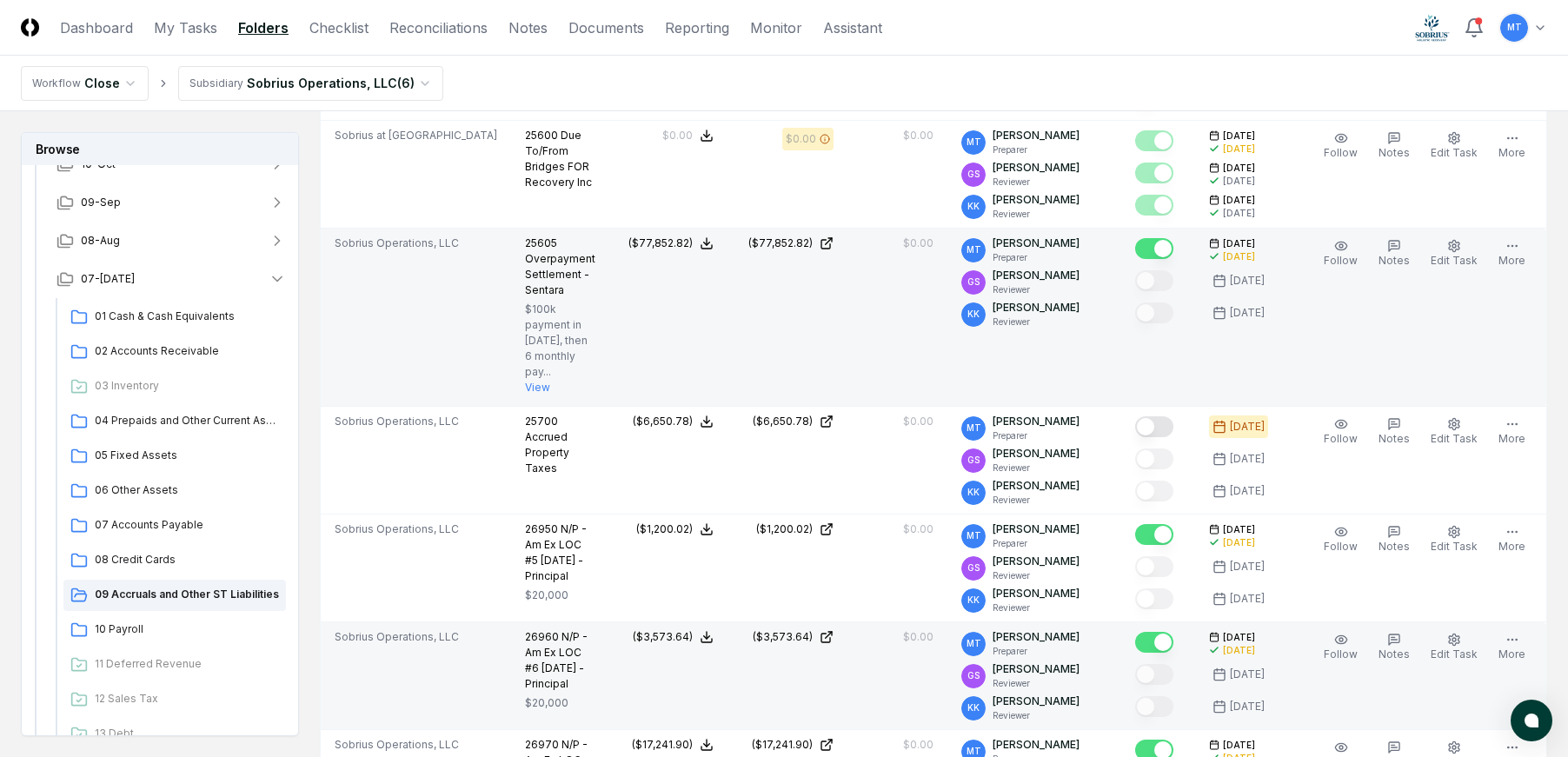
scroll to position [885, 0]
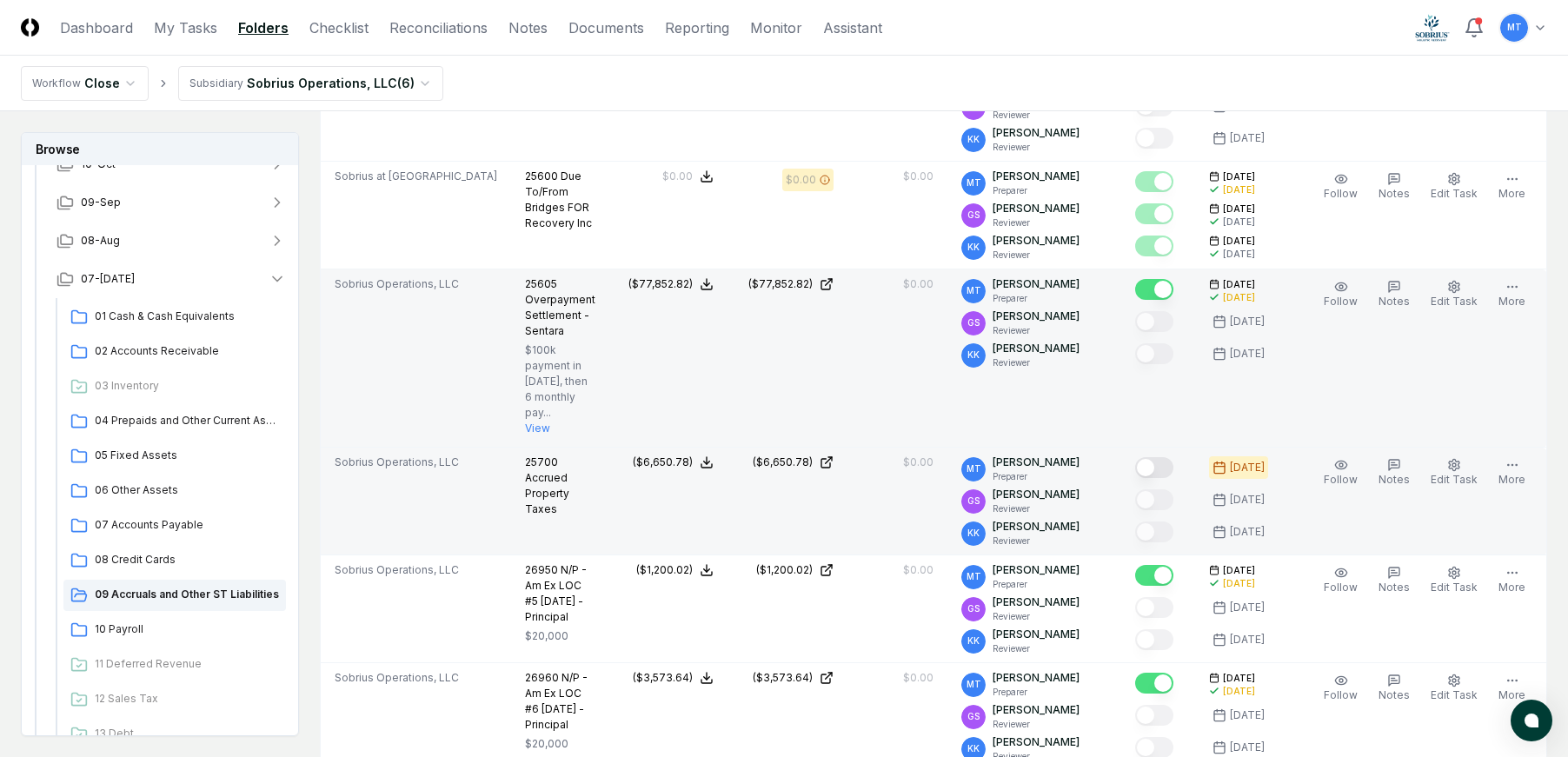
click at [1174, 464] on button "Mark complete" at bounding box center [1155, 467] width 38 height 21
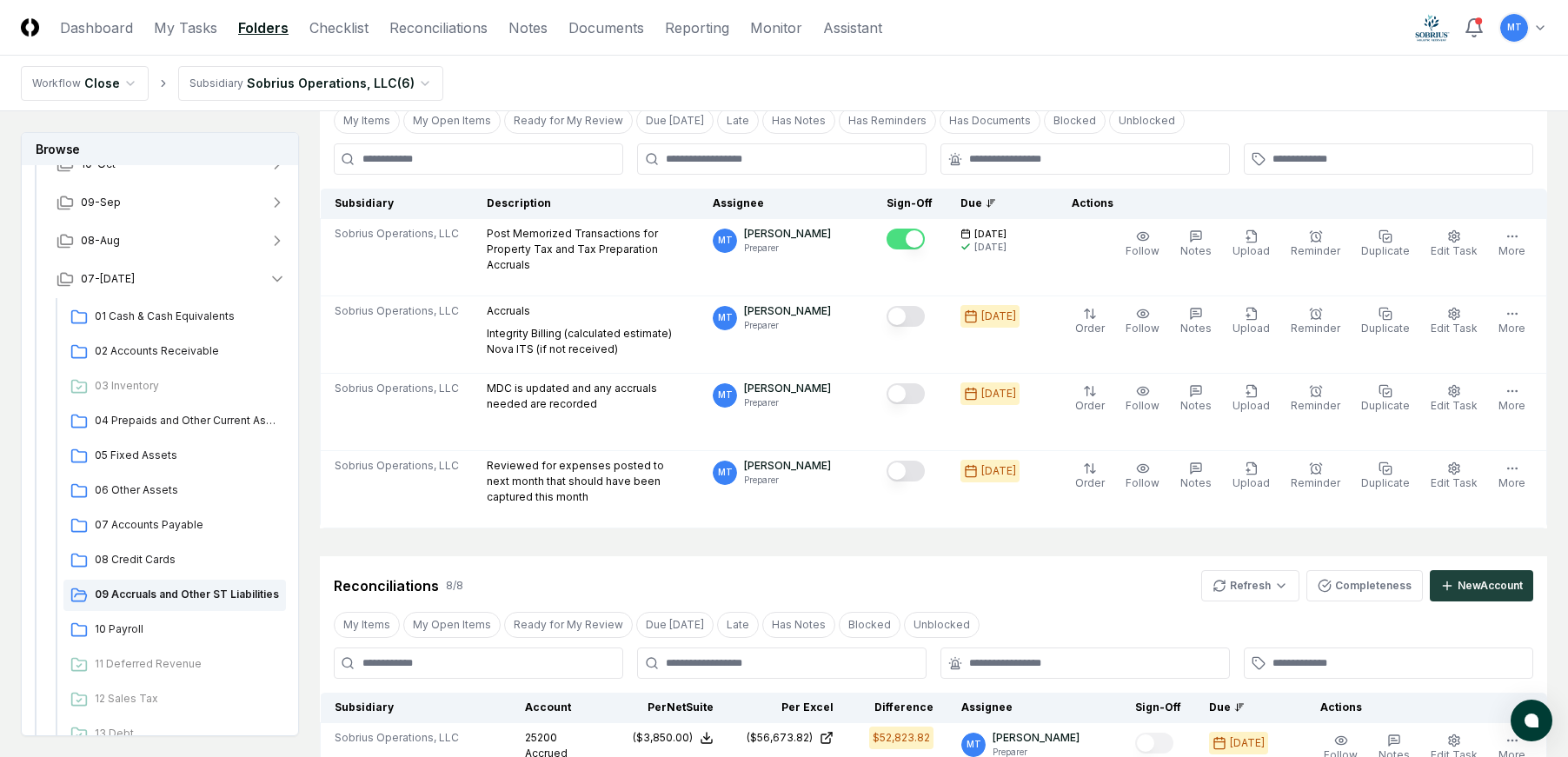
scroll to position [0, 0]
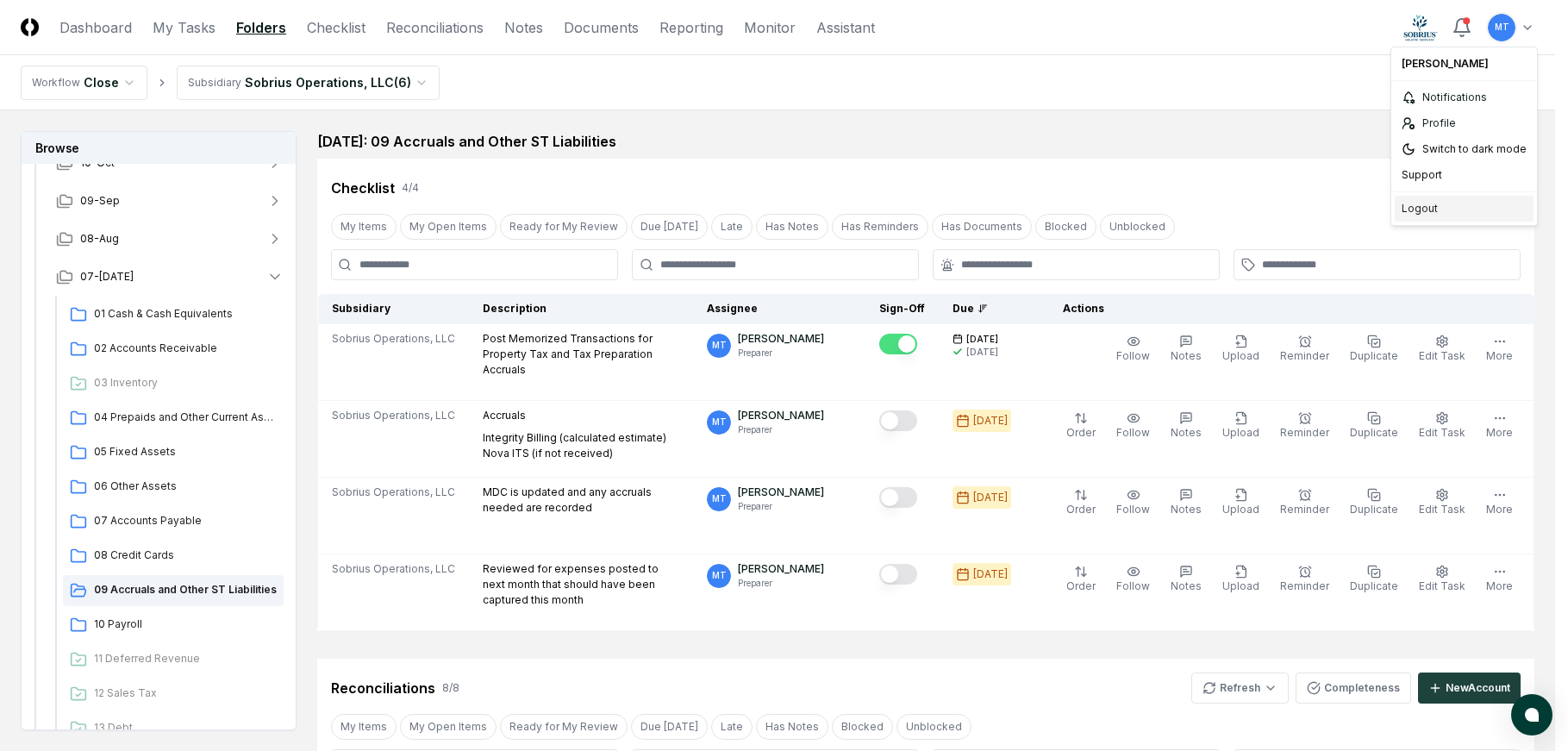
click at [1439, 209] on div "Logout" at bounding box center [1464, 208] width 138 height 26
